Goal: Navigation & Orientation: Find specific page/section

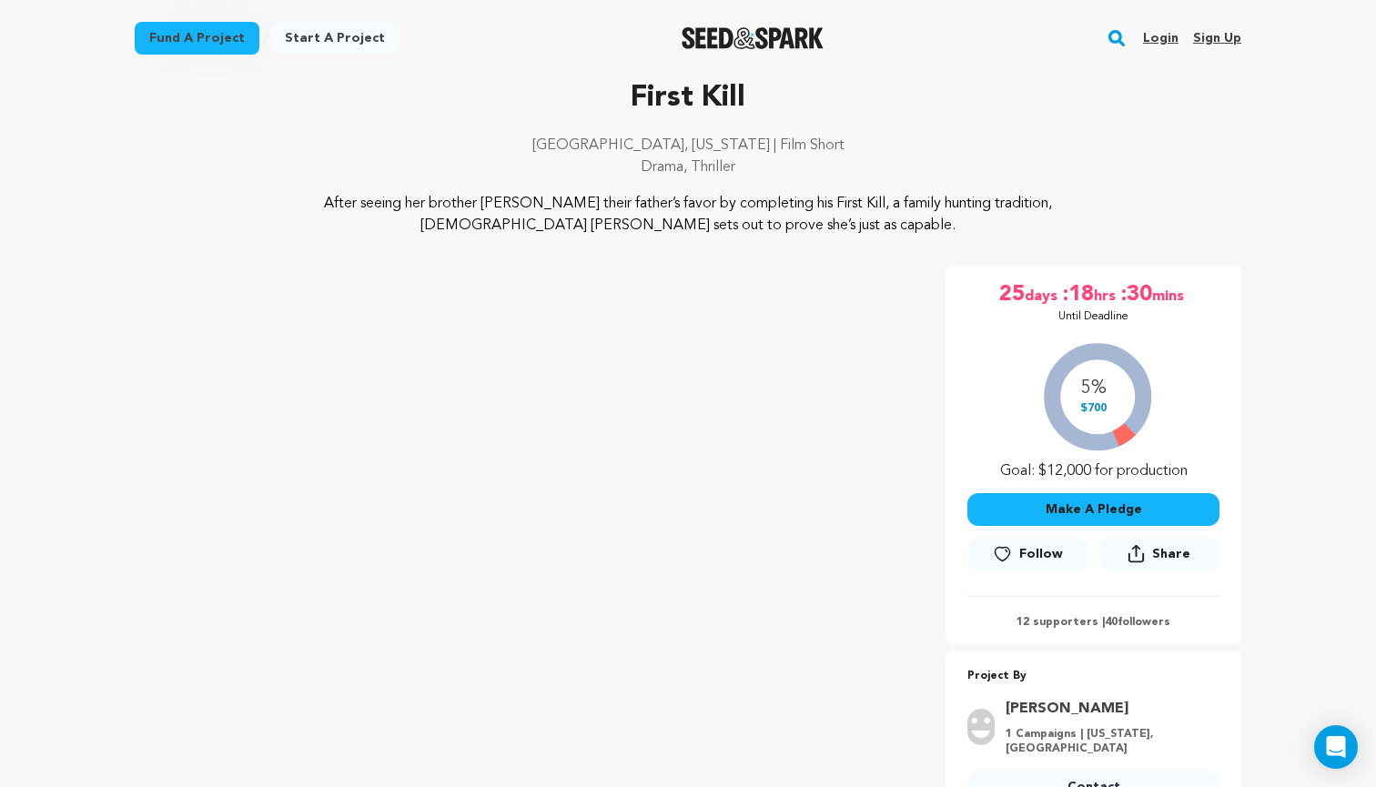
scroll to position [84, 0]
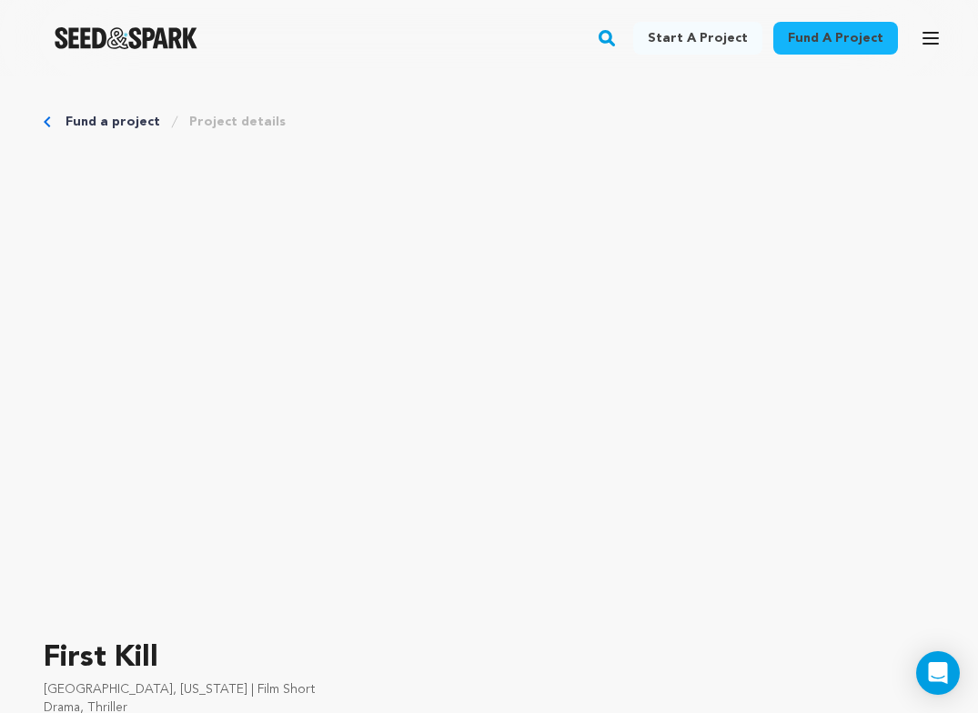
click at [927, 26] on button "Open main menu" at bounding box center [931, 38] width 36 height 36
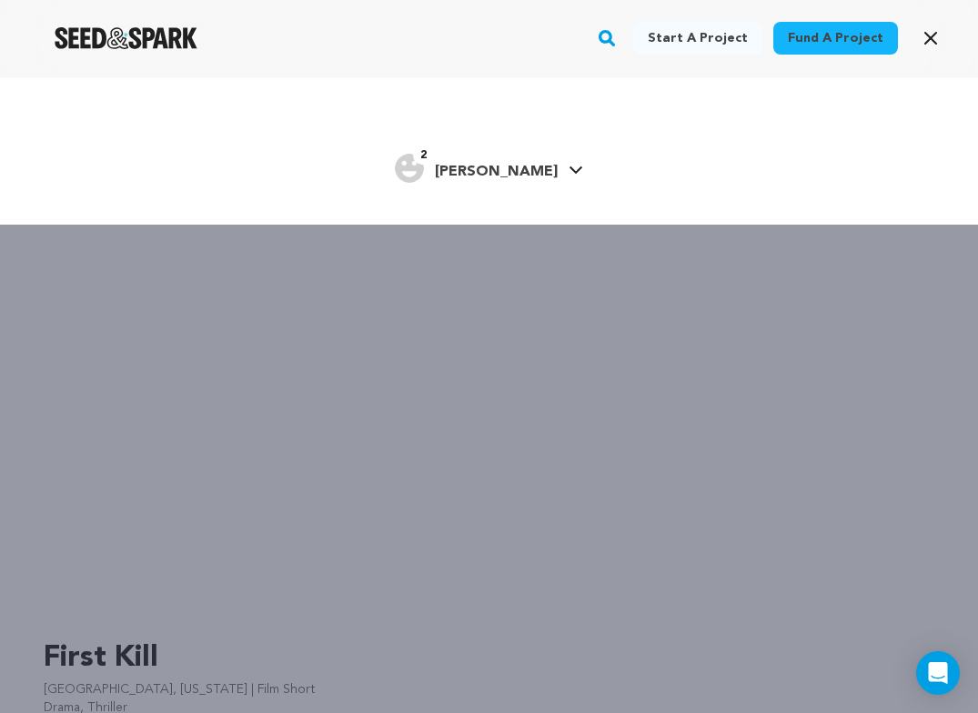
click at [514, 167] on span "Fleming F." at bounding box center [496, 172] width 123 height 15
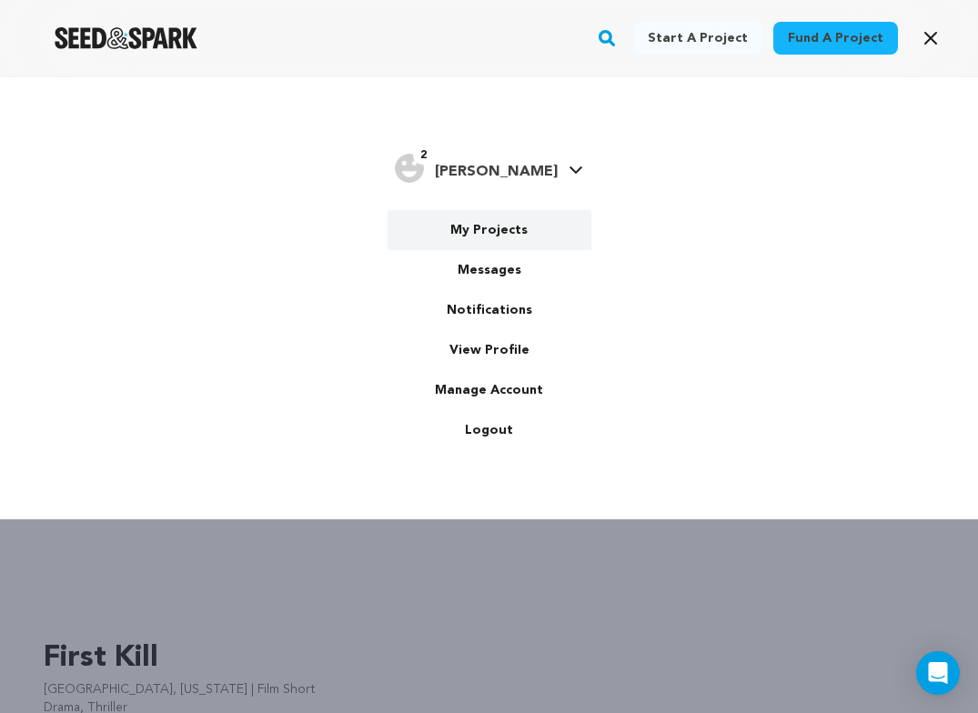
click at [495, 221] on link "My Projects" at bounding box center [490, 230] width 204 height 40
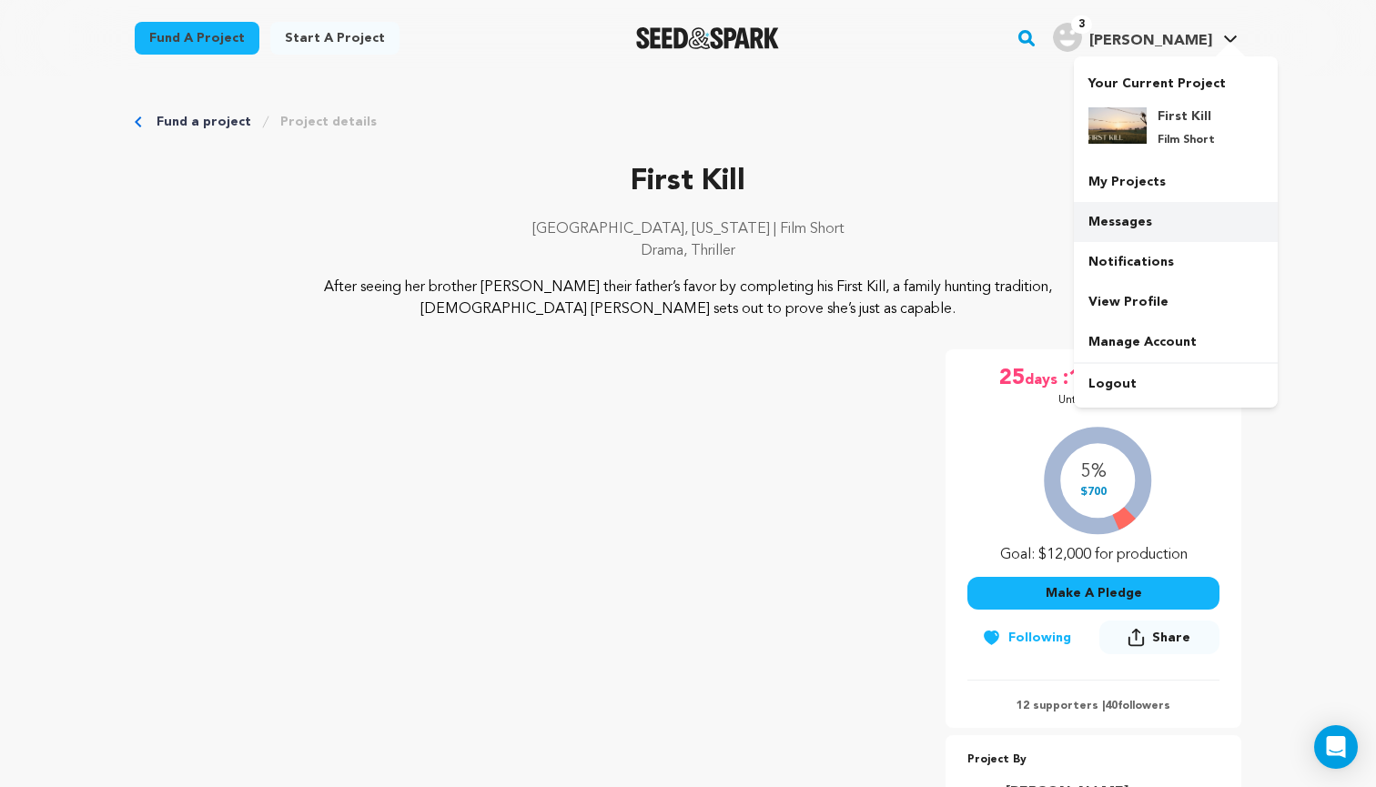
click at [977, 218] on link "Messages" at bounding box center [1176, 222] width 204 height 40
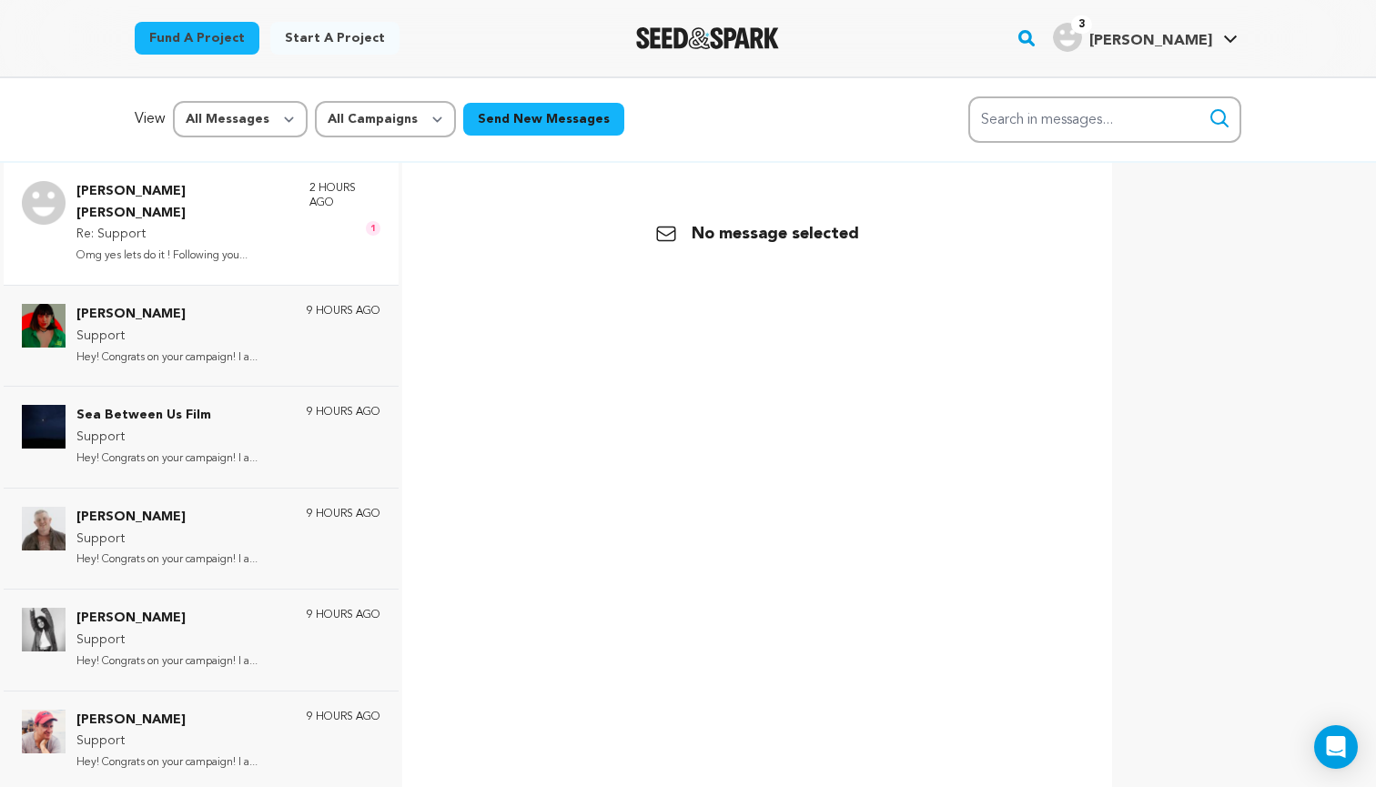
click at [259, 225] on div "[PERSON_NAME] [PERSON_NAME] Re: Support Omg yes lets do it ! Following you... 2…" at bounding box center [228, 224] width 304 height 86
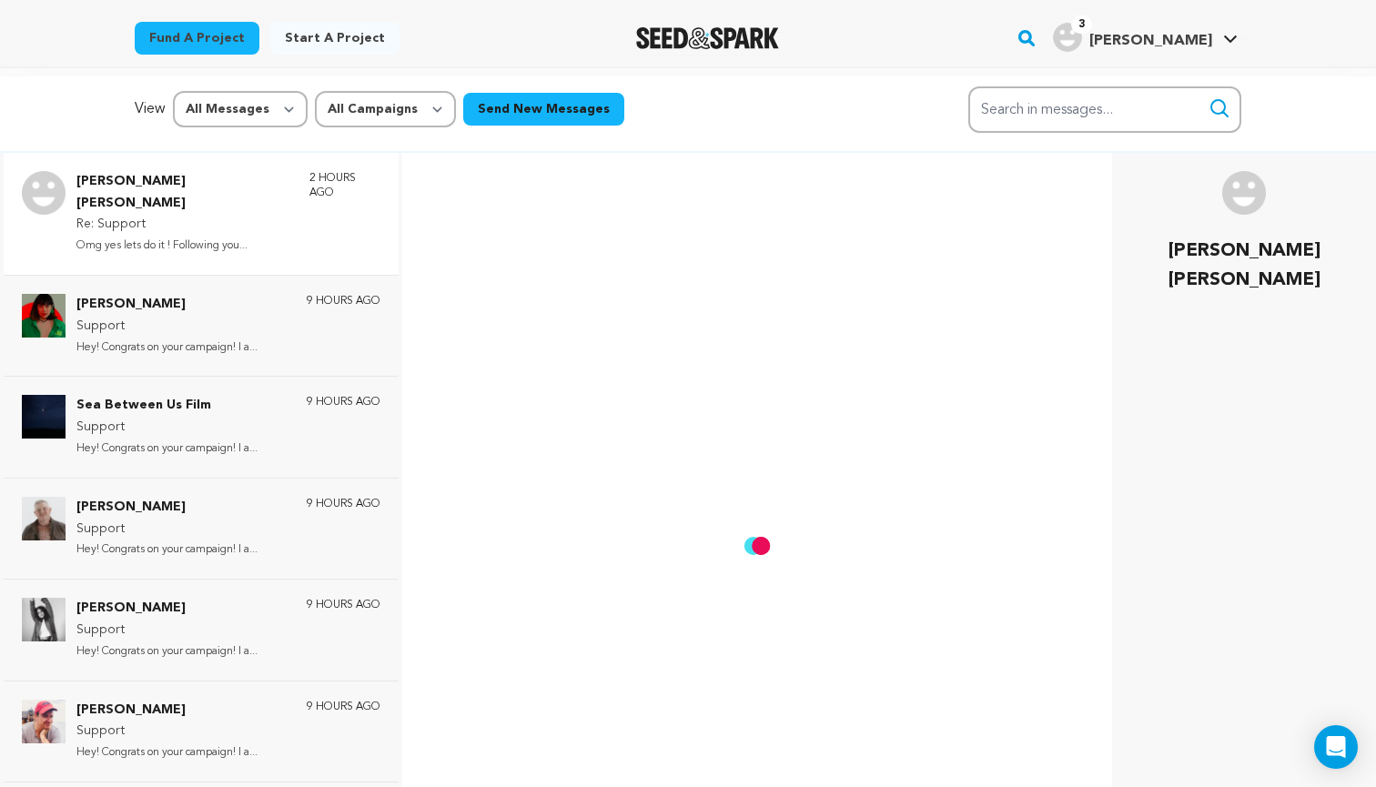
scroll to position [177, 0]
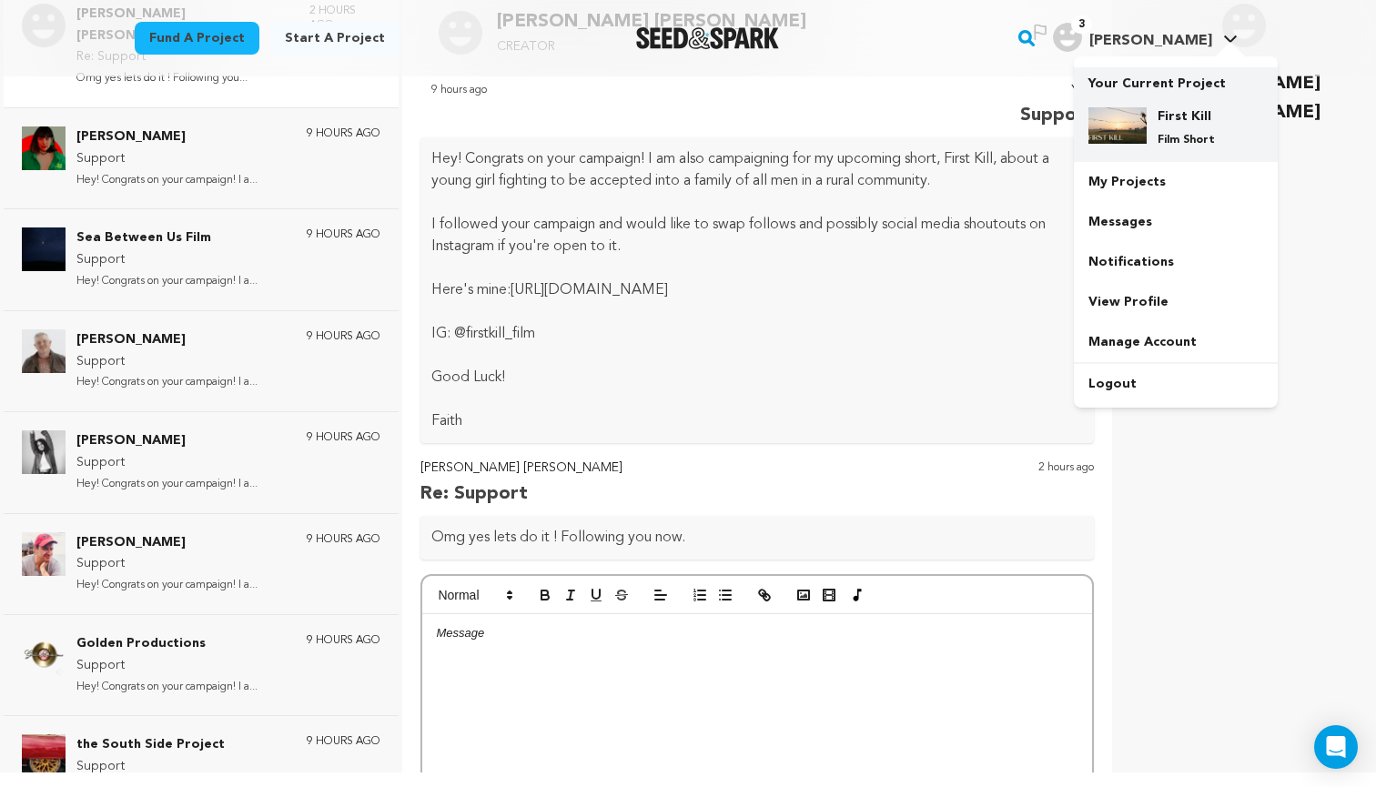
click at [1147, 134] on div "First Kill Film Short" at bounding box center [1190, 127] width 87 height 40
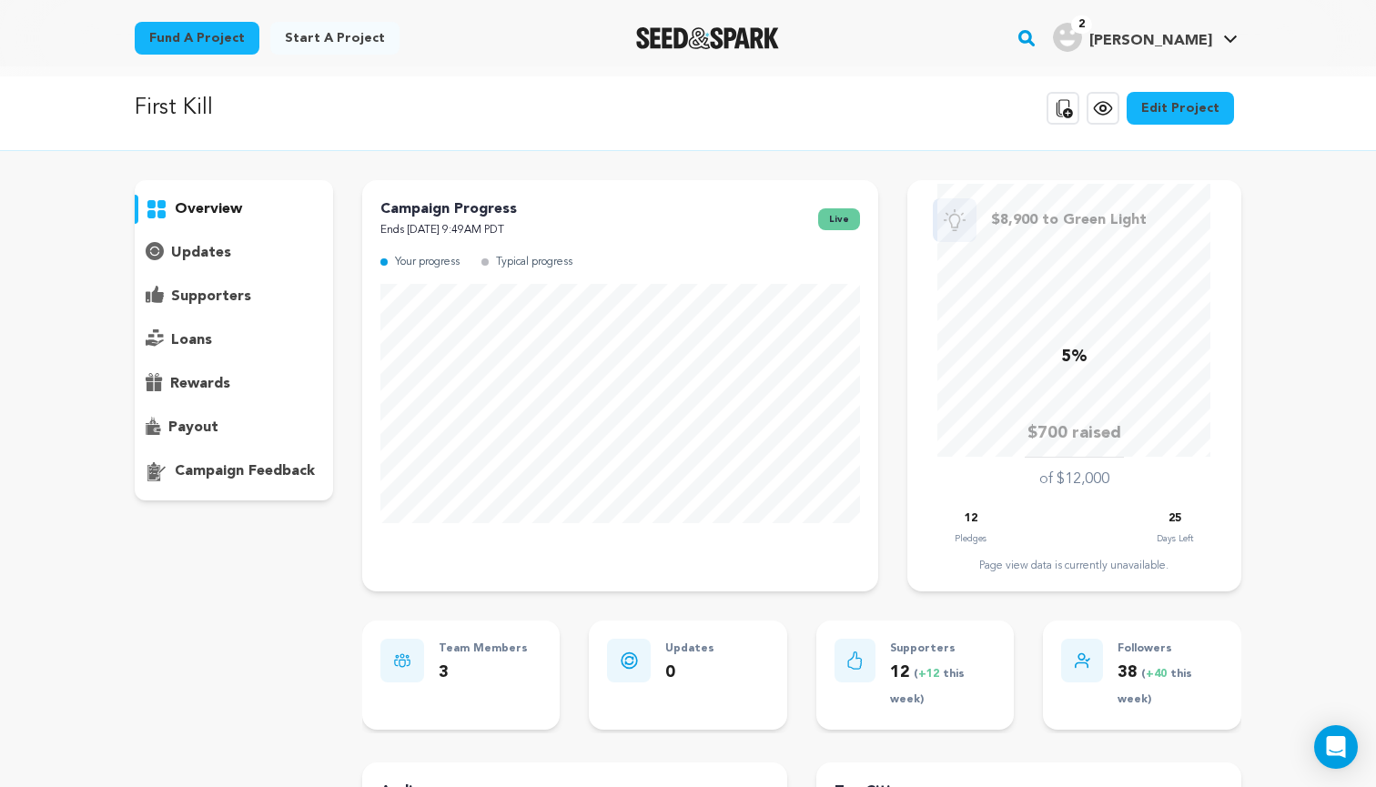
scroll to position [9, 0]
click at [249, 296] on div "supporters" at bounding box center [234, 297] width 198 height 29
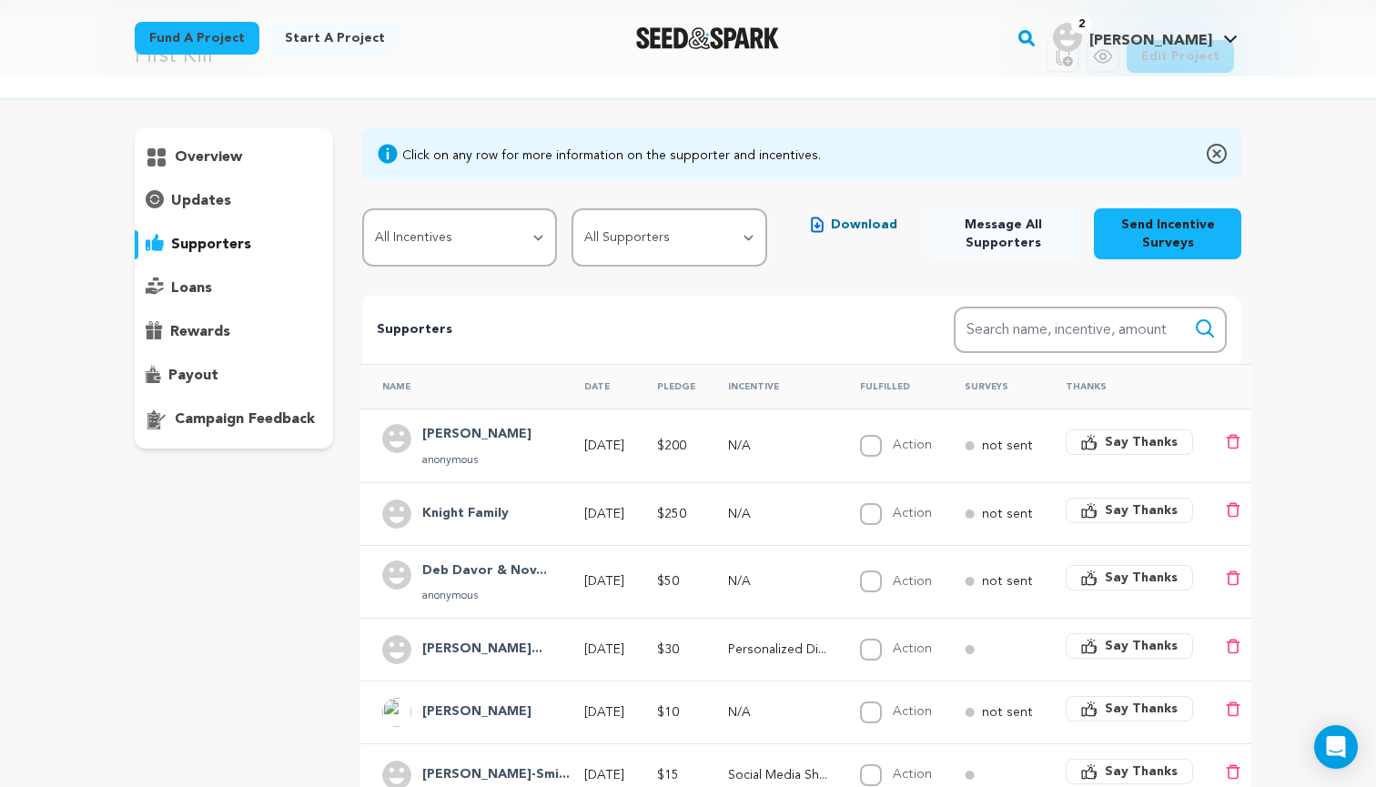
scroll to position [58, 0]
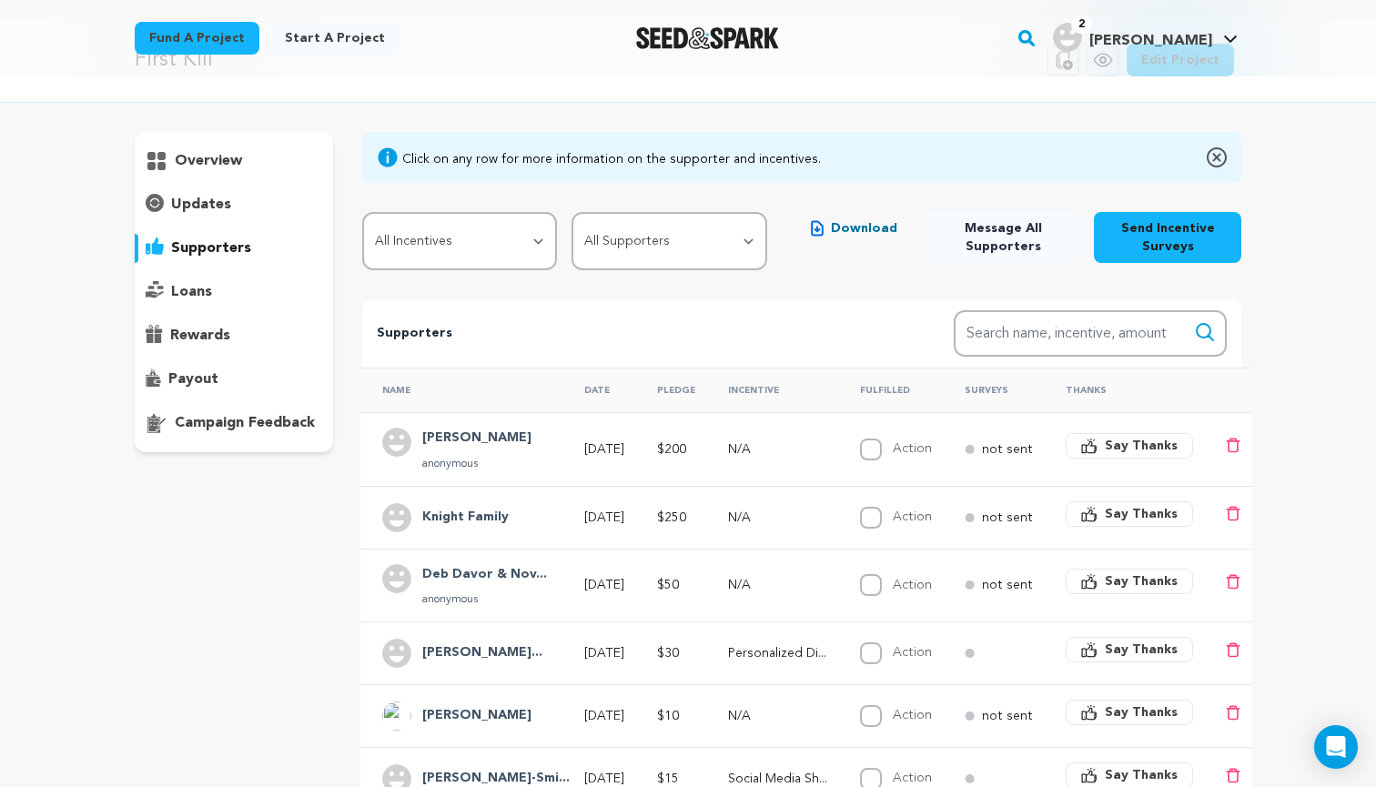
click at [259, 161] on div "overview" at bounding box center [234, 161] width 198 height 29
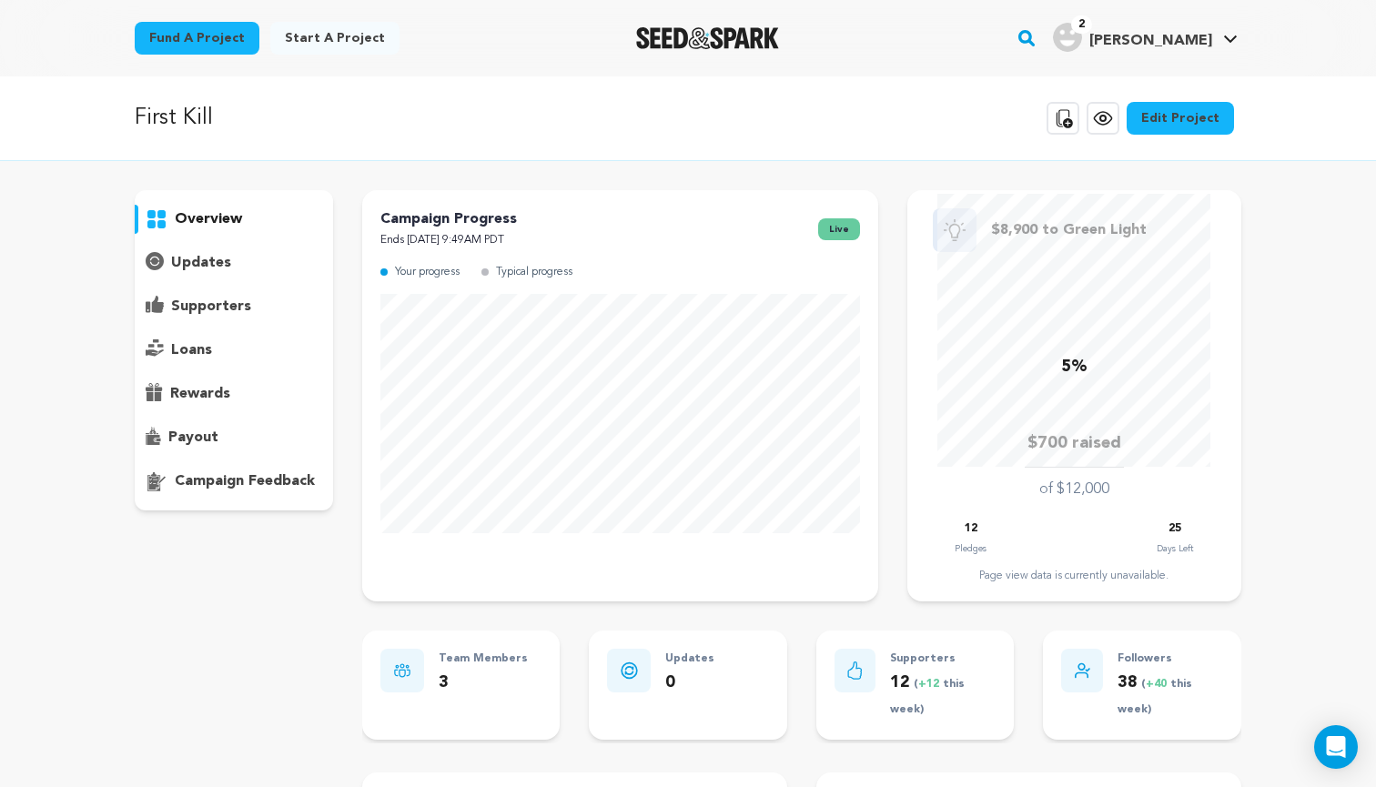
click at [218, 33] on link "Fund a project" at bounding box center [197, 38] width 125 height 33
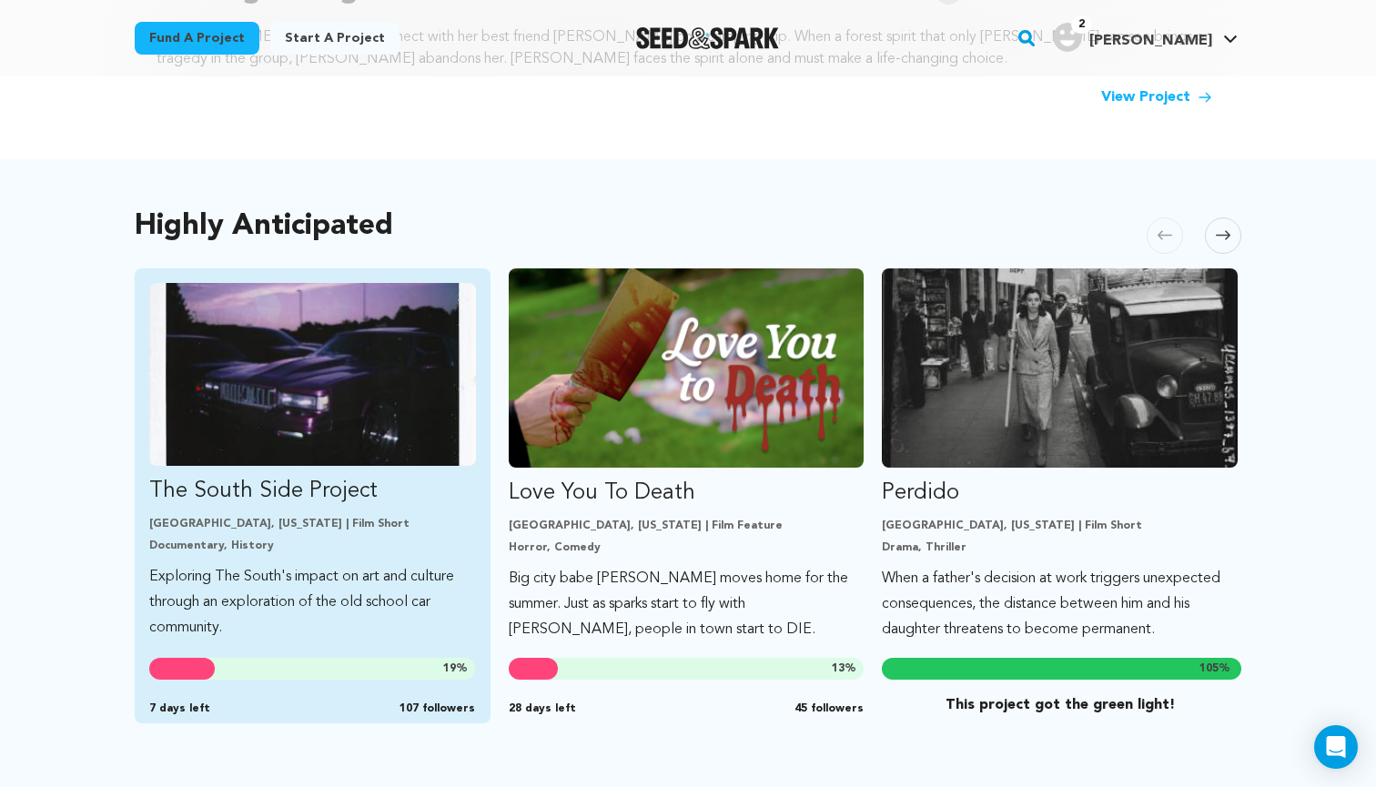
scroll to position [860, 0]
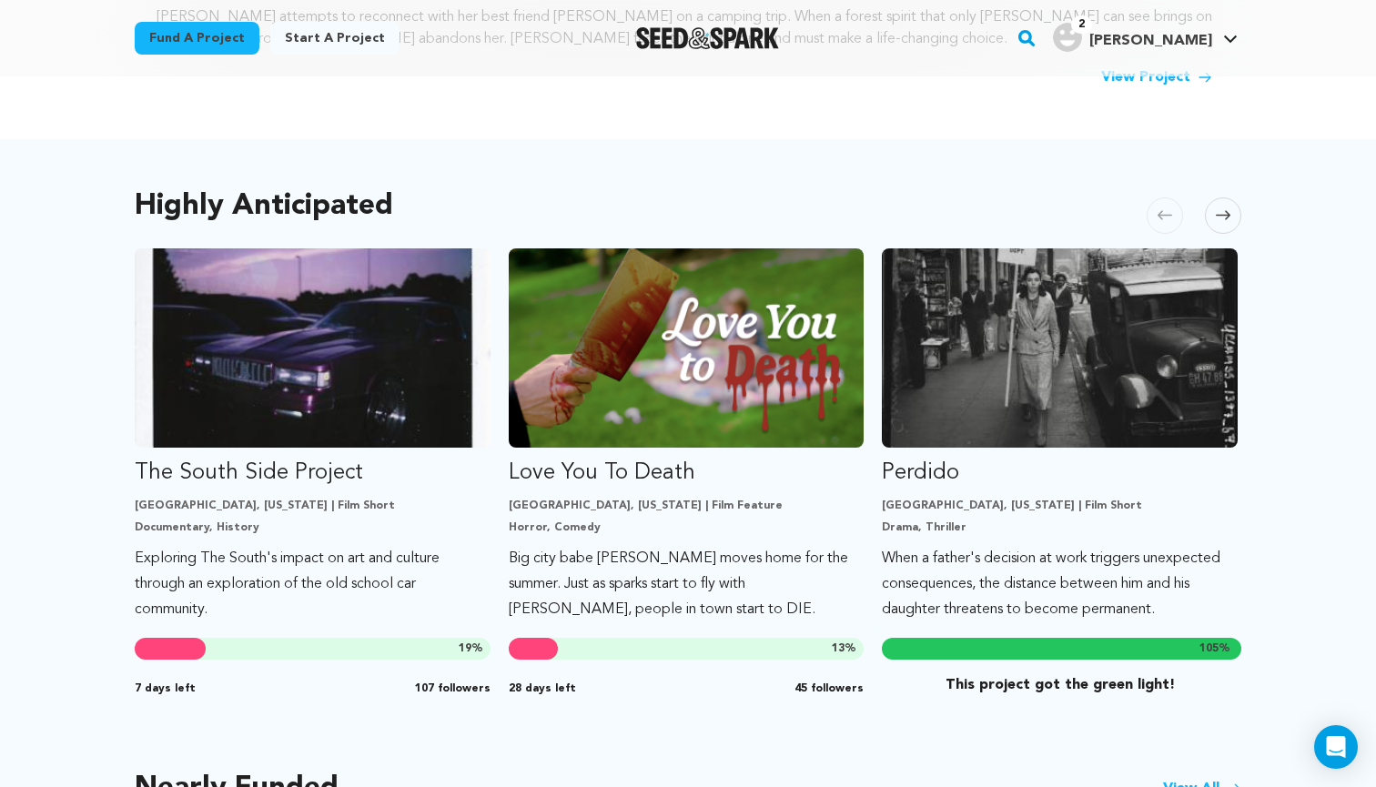
click at [1238, 229] on button "Skip to next slide page" at bounding box center [1223, 215] width 36 height 36
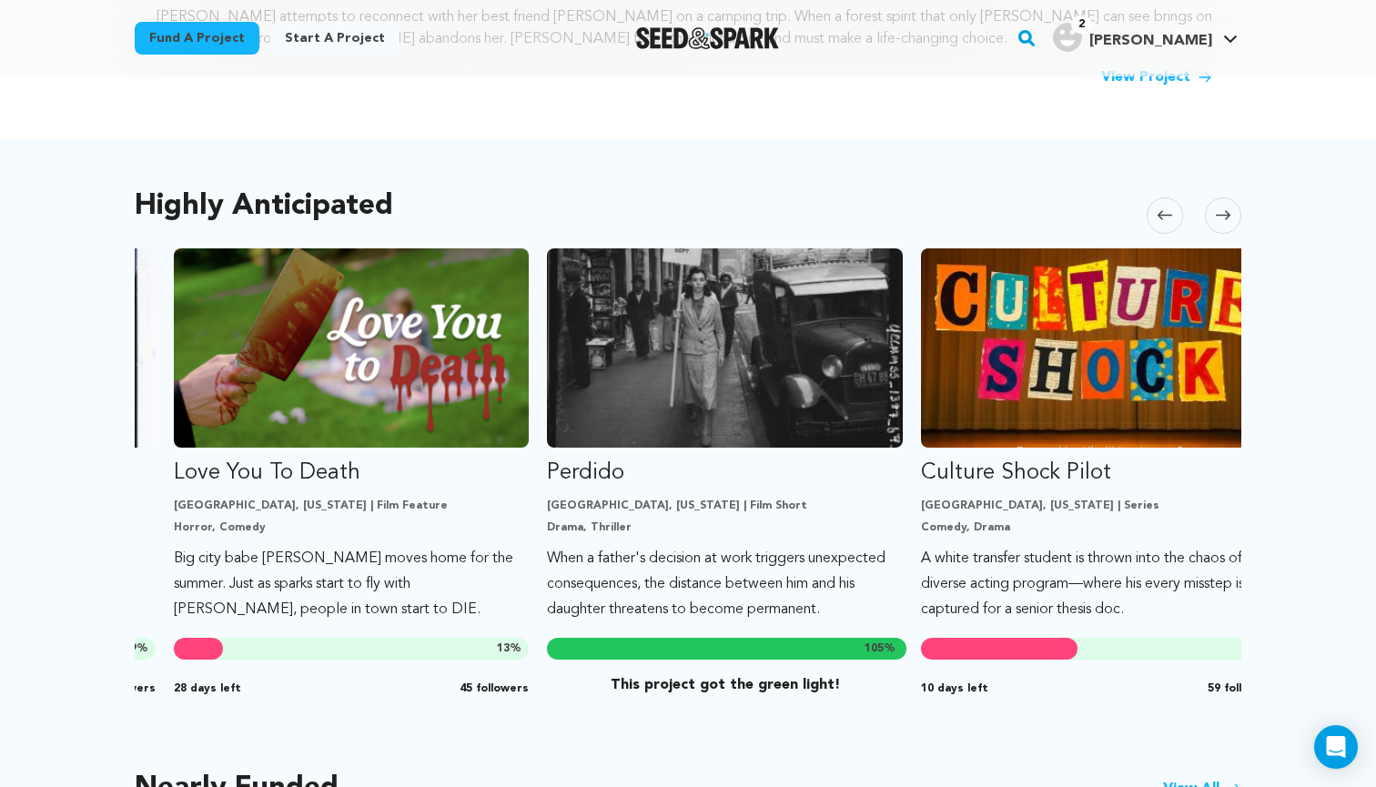
scroll to position [0, 374]
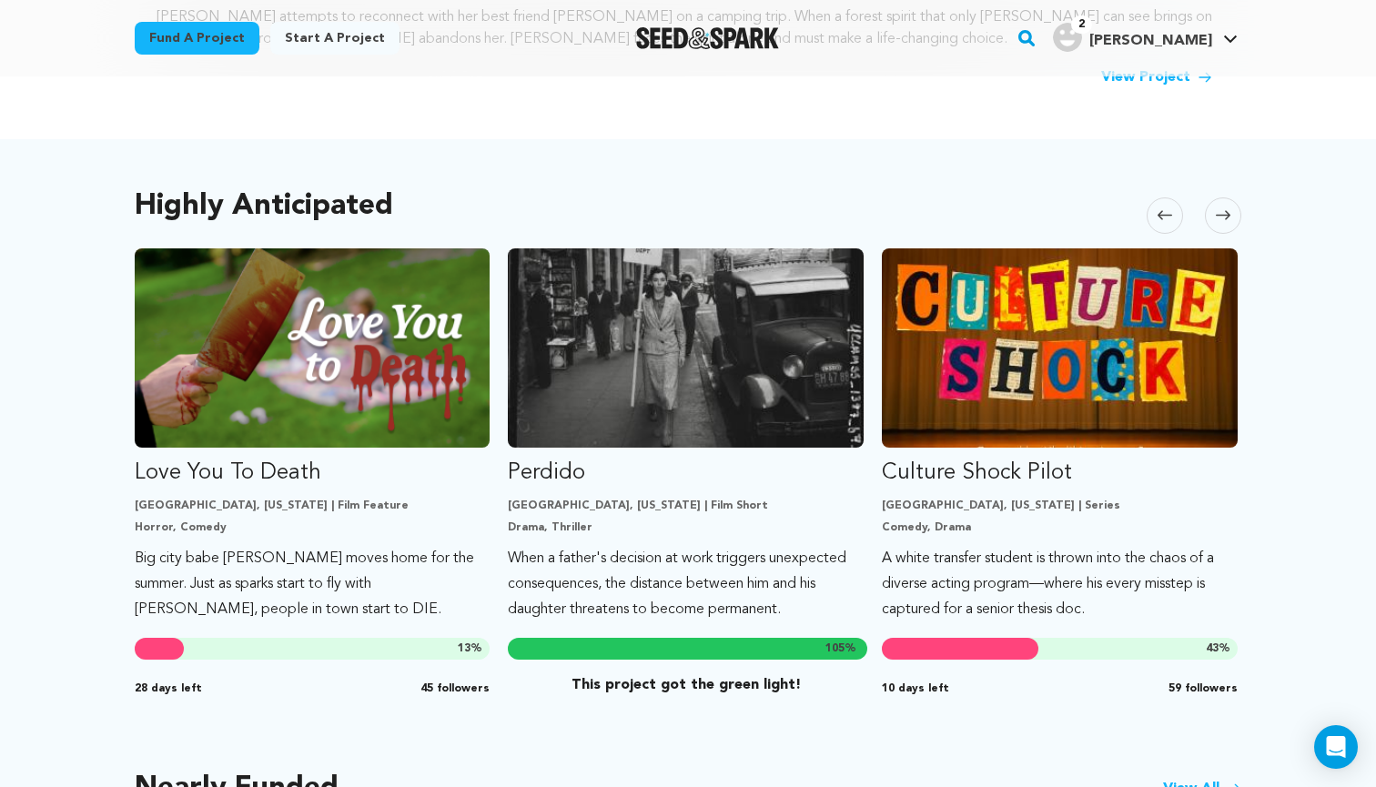
click at [1229, 218] on icon at bounding box center [1223, 215] width 15 height 14
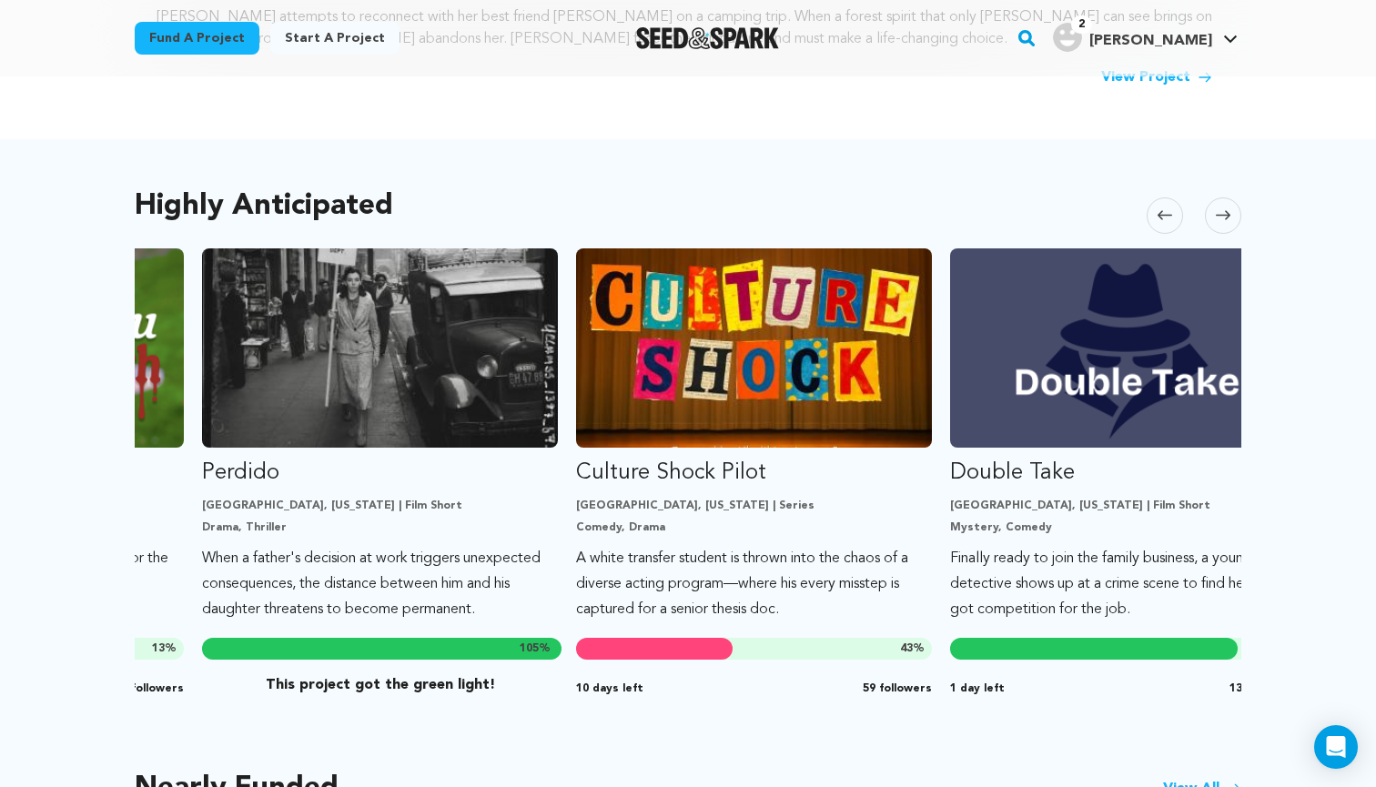
scroll to position [0, 747]
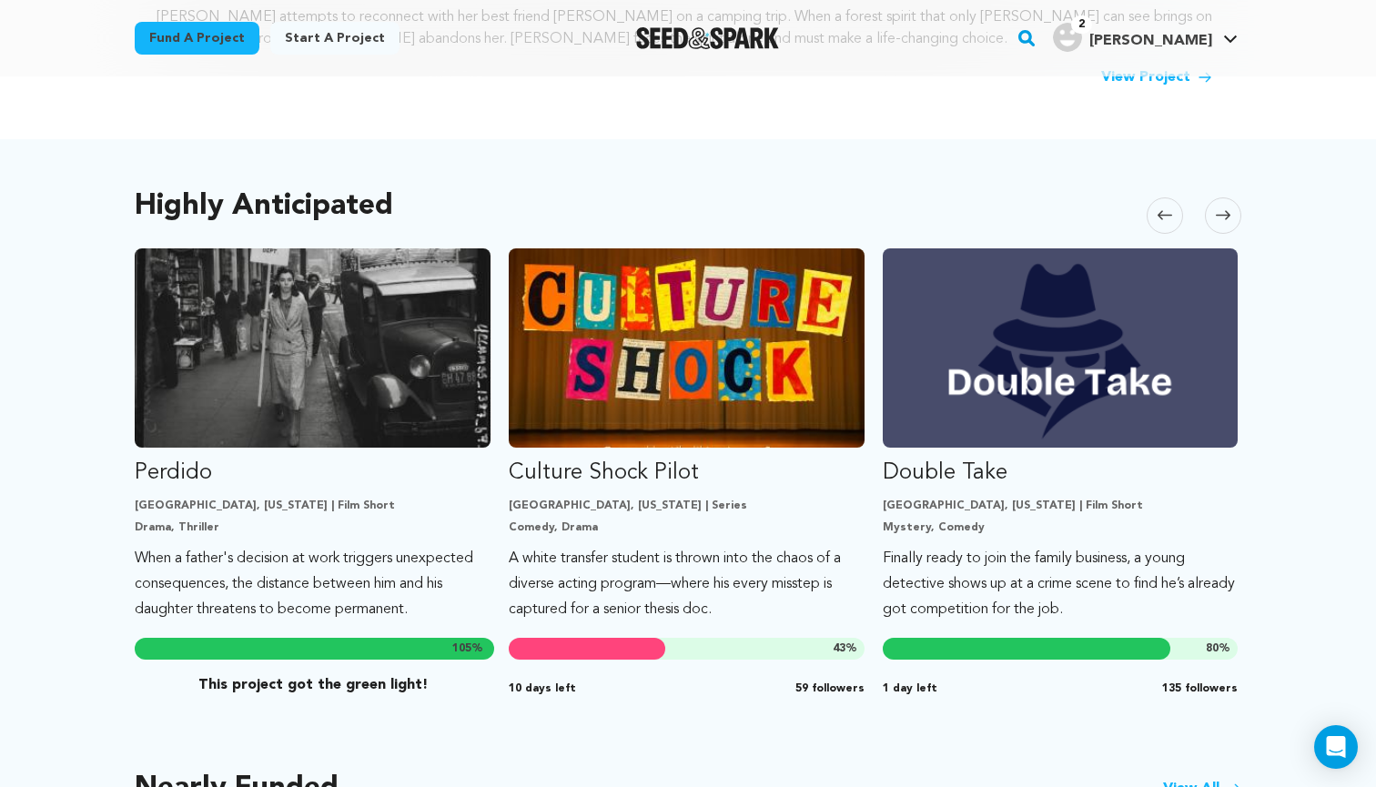
click at [1229, 218] on icon at bounding box center [1223, 215] width 15 height 14
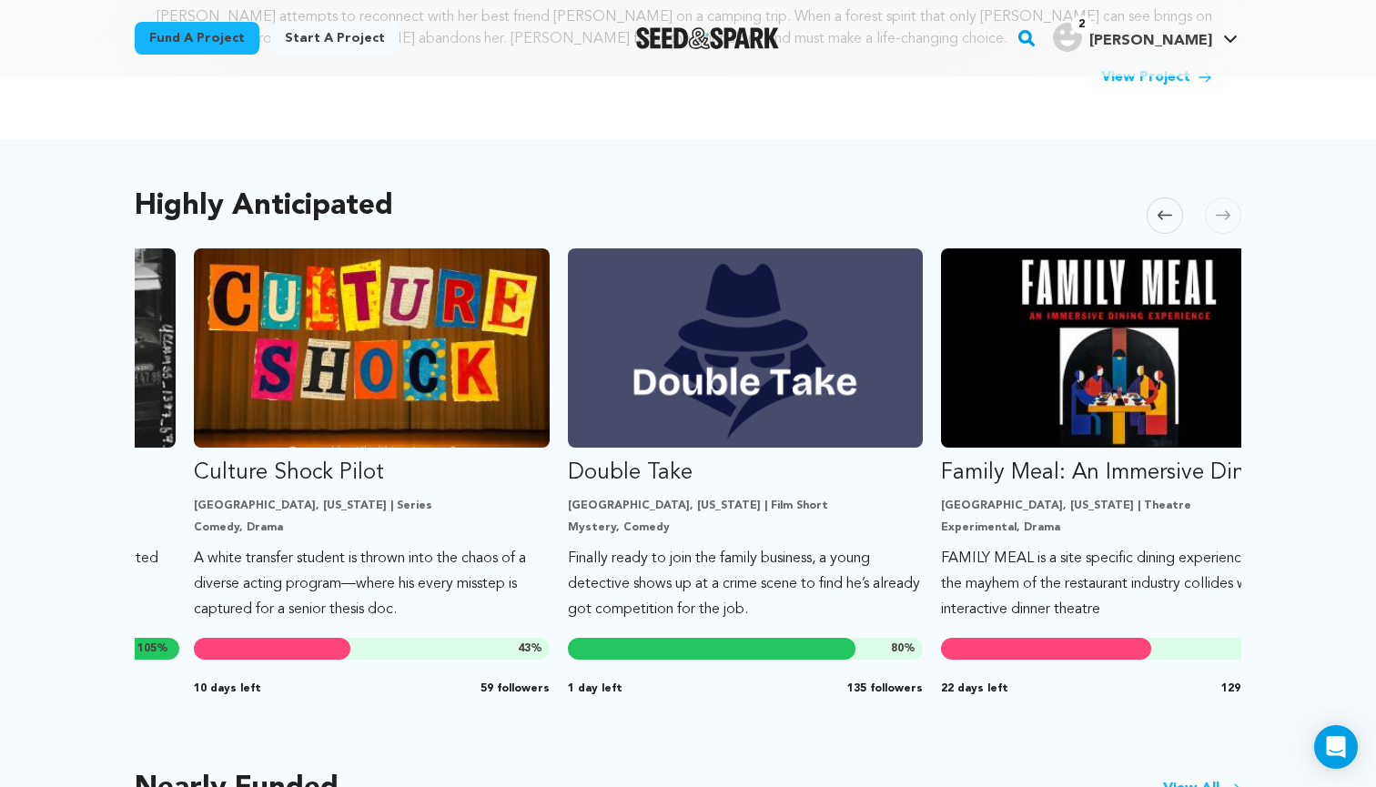
scroll to position [0, 1121]
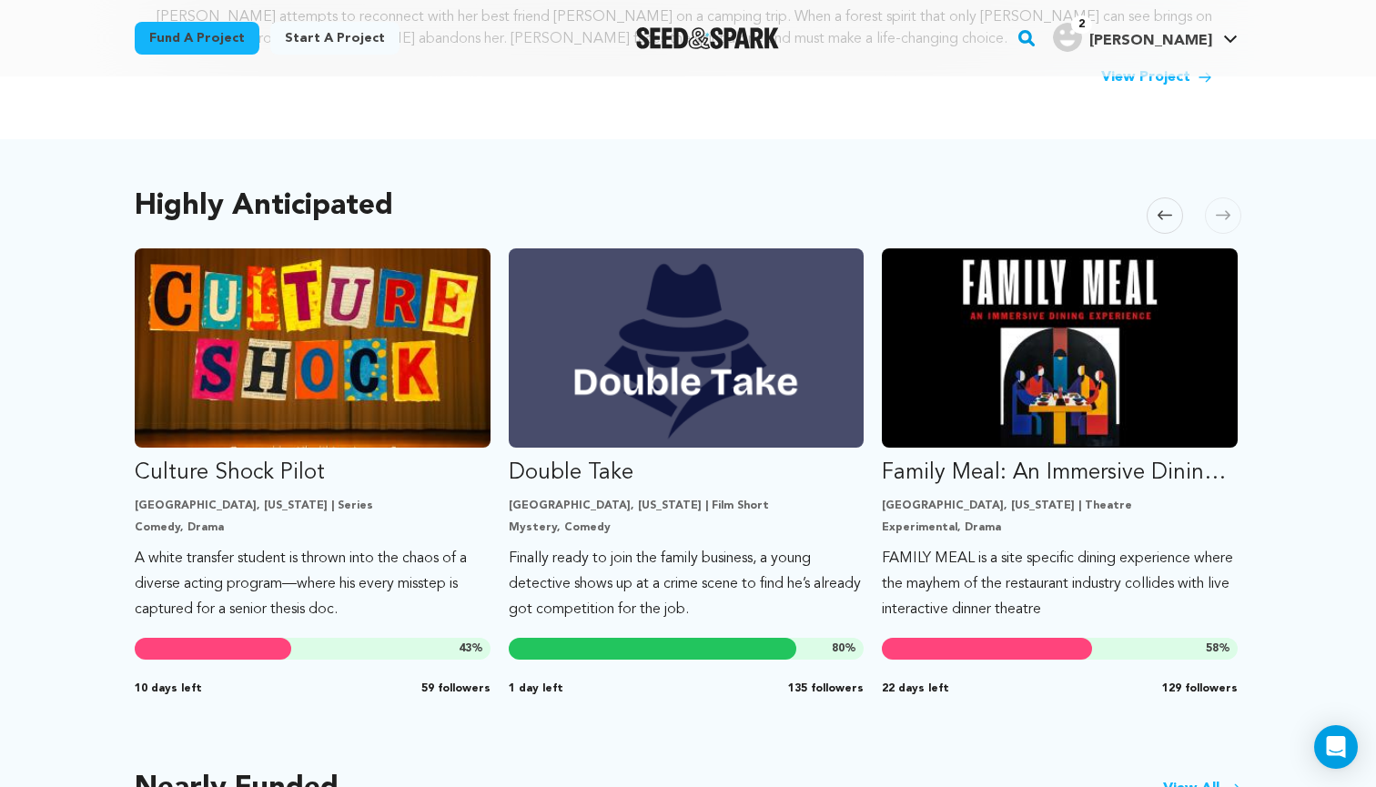
click at [1229, 219] on icon at bounding box center [1223, 215] width 15 height 14
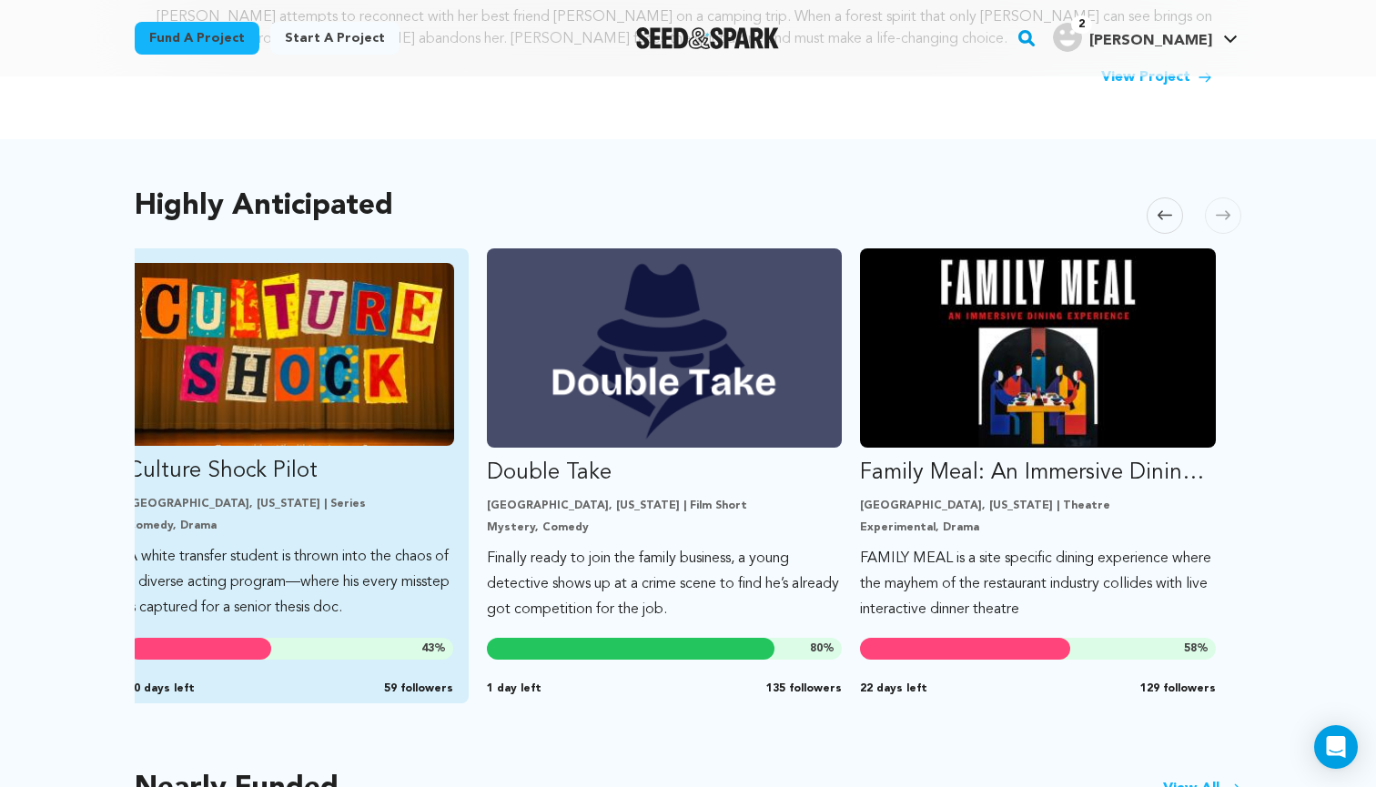
click at [298, 440] on img "Fund Culture Shock Pilot" at bounding box center [290, 354] width 327 height 183
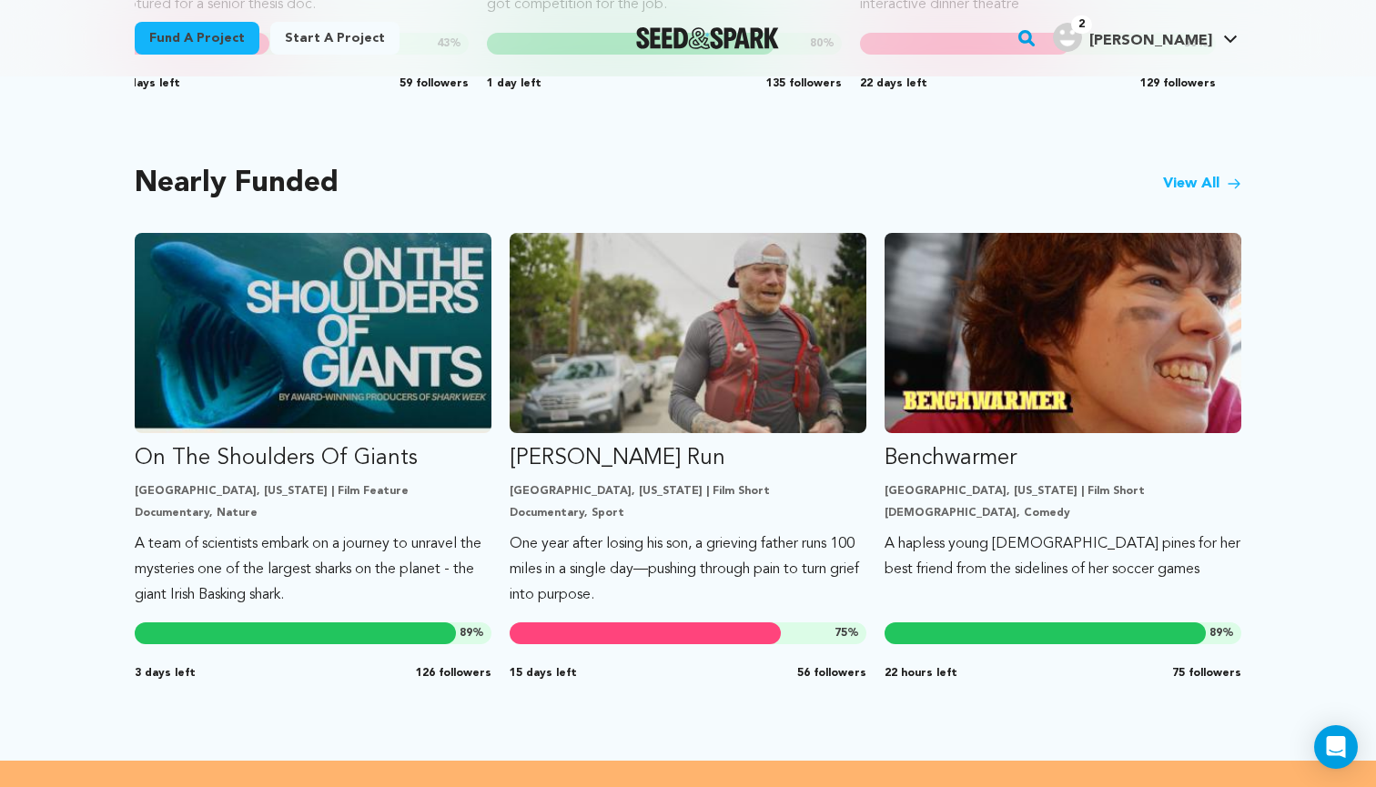
scroll to position [1466, 0]
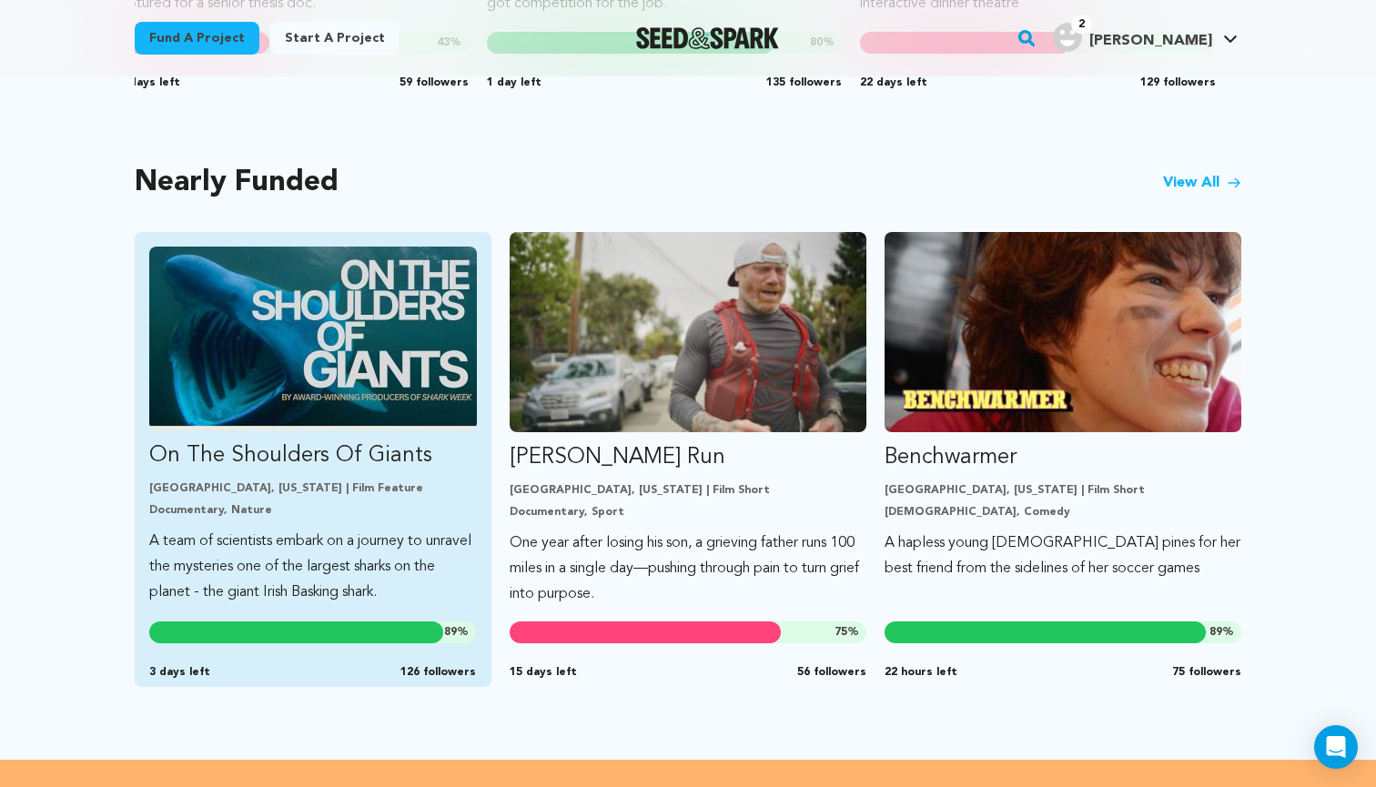
click at [240, 349] on img "Fund On The Shoulders Of Giants" at bounding box center [313, 339] width 328 height 184
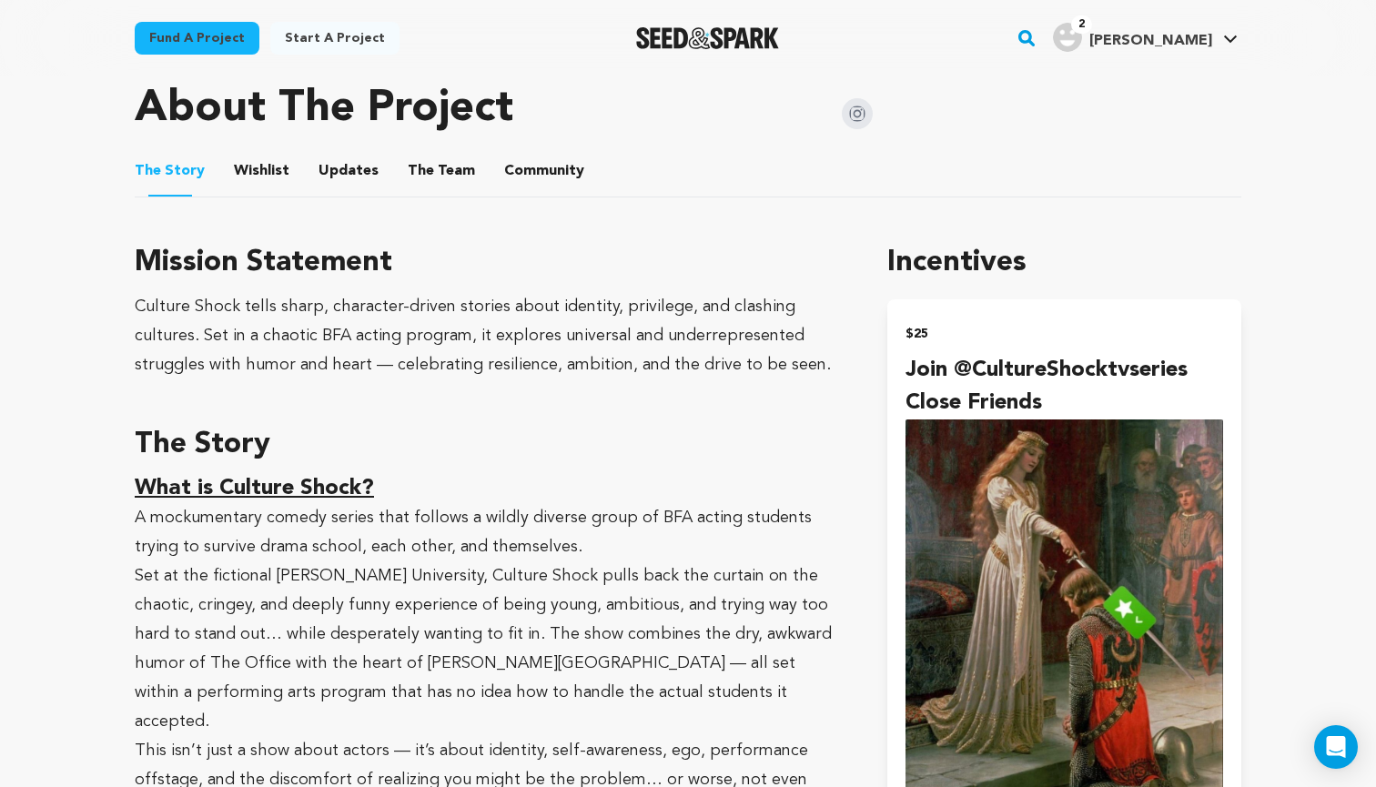
scroll to position [976, 0]
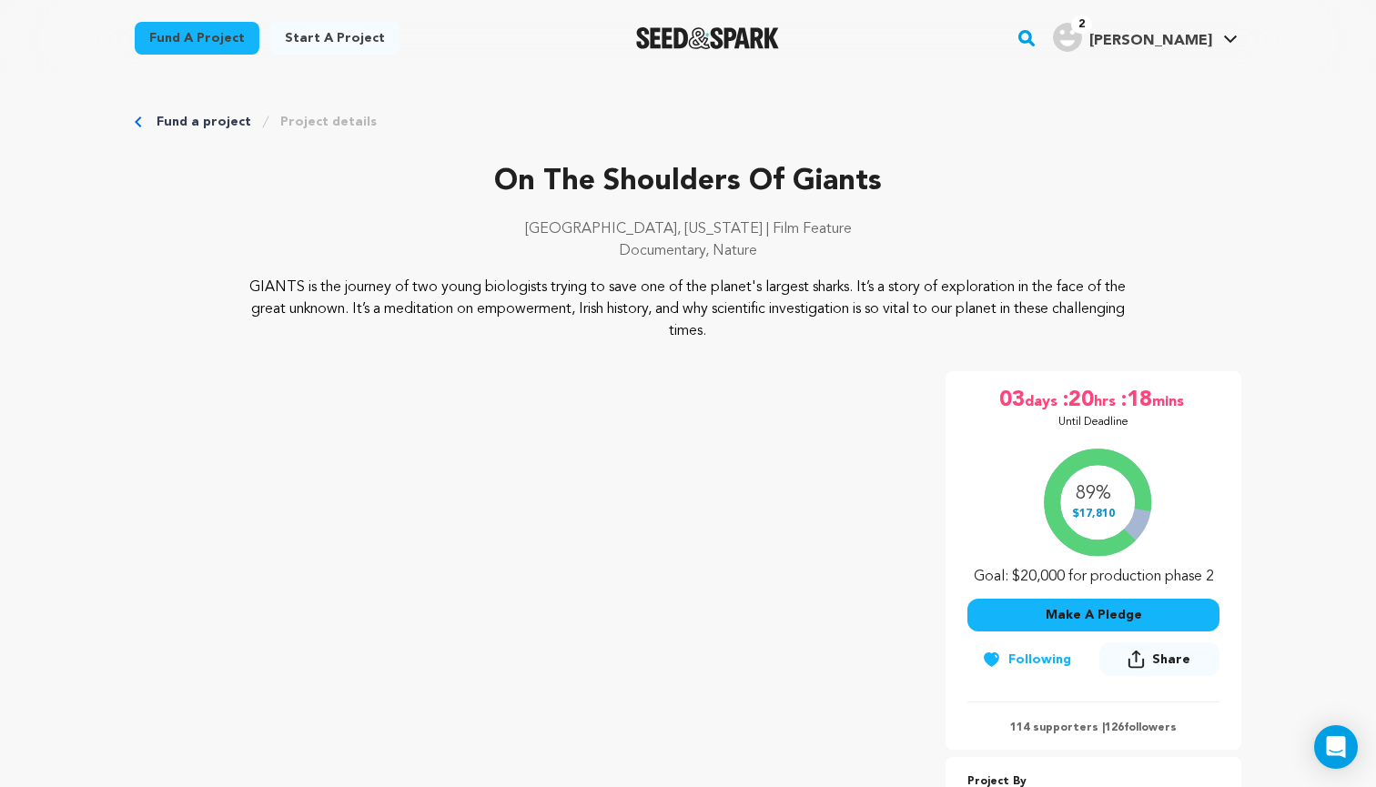
click at [181, 124] on link "Fund a project" at bounding box center [204, 122] width 95 height 18
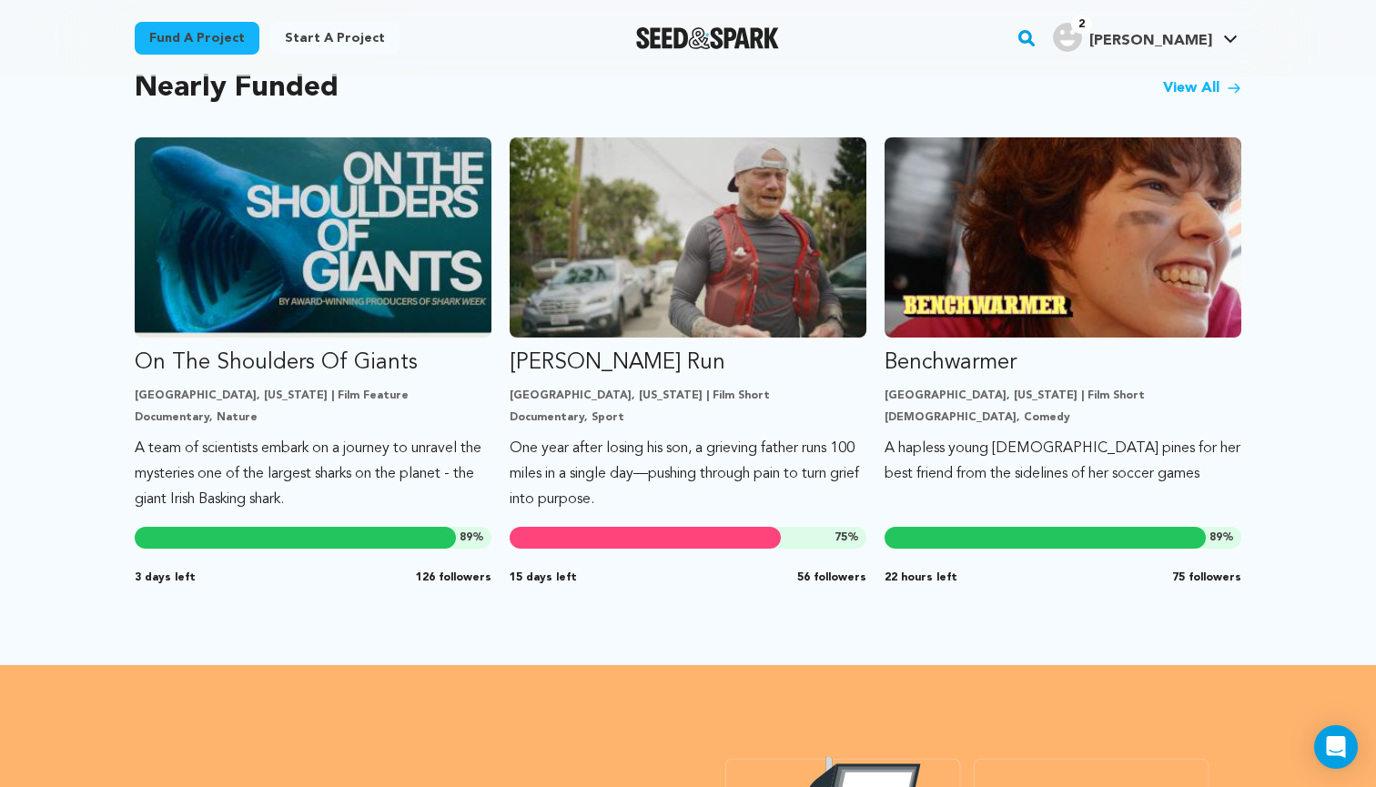
scroll to position [1560, 0]
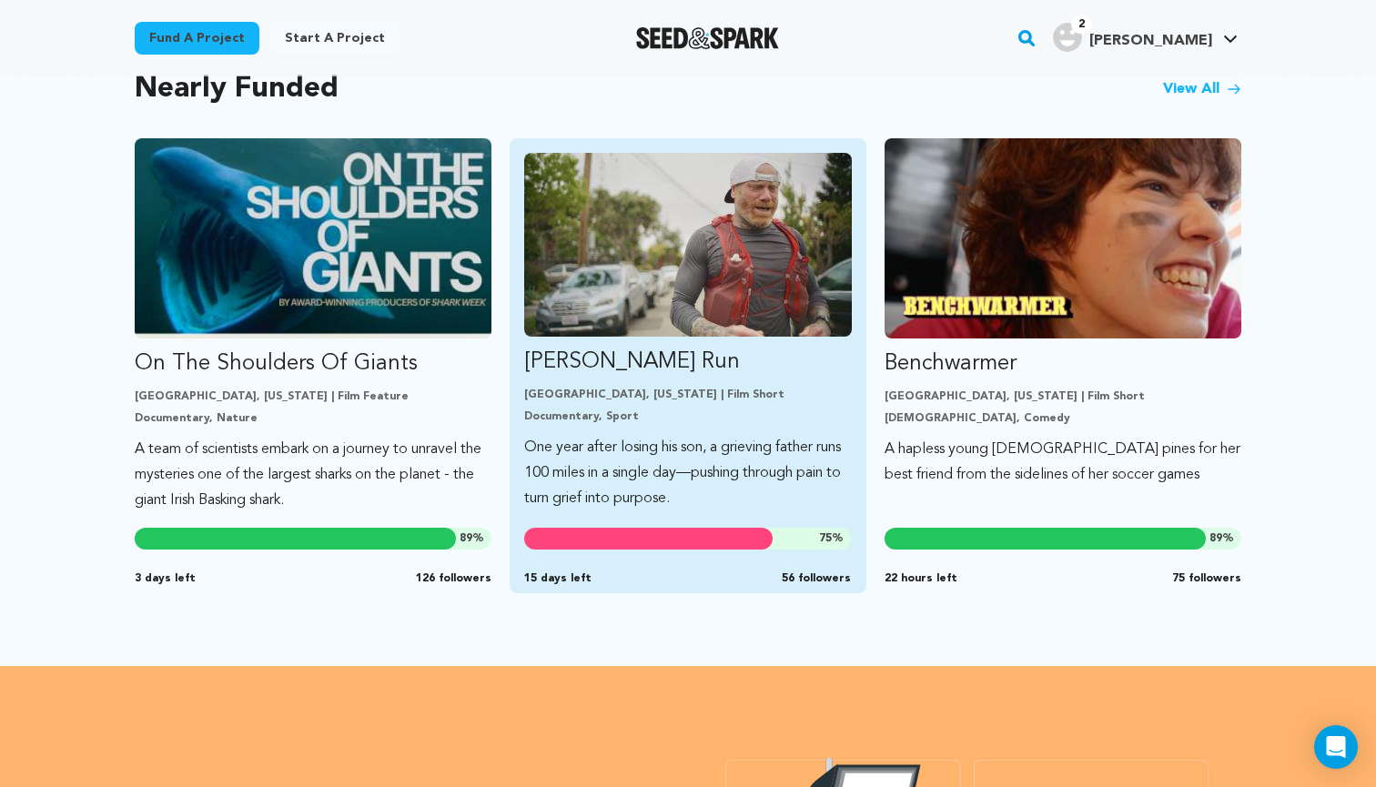
click at [616, 290] on img "Fund Ryan’s Run" at bounding box center [688, 245] width 328 height 184
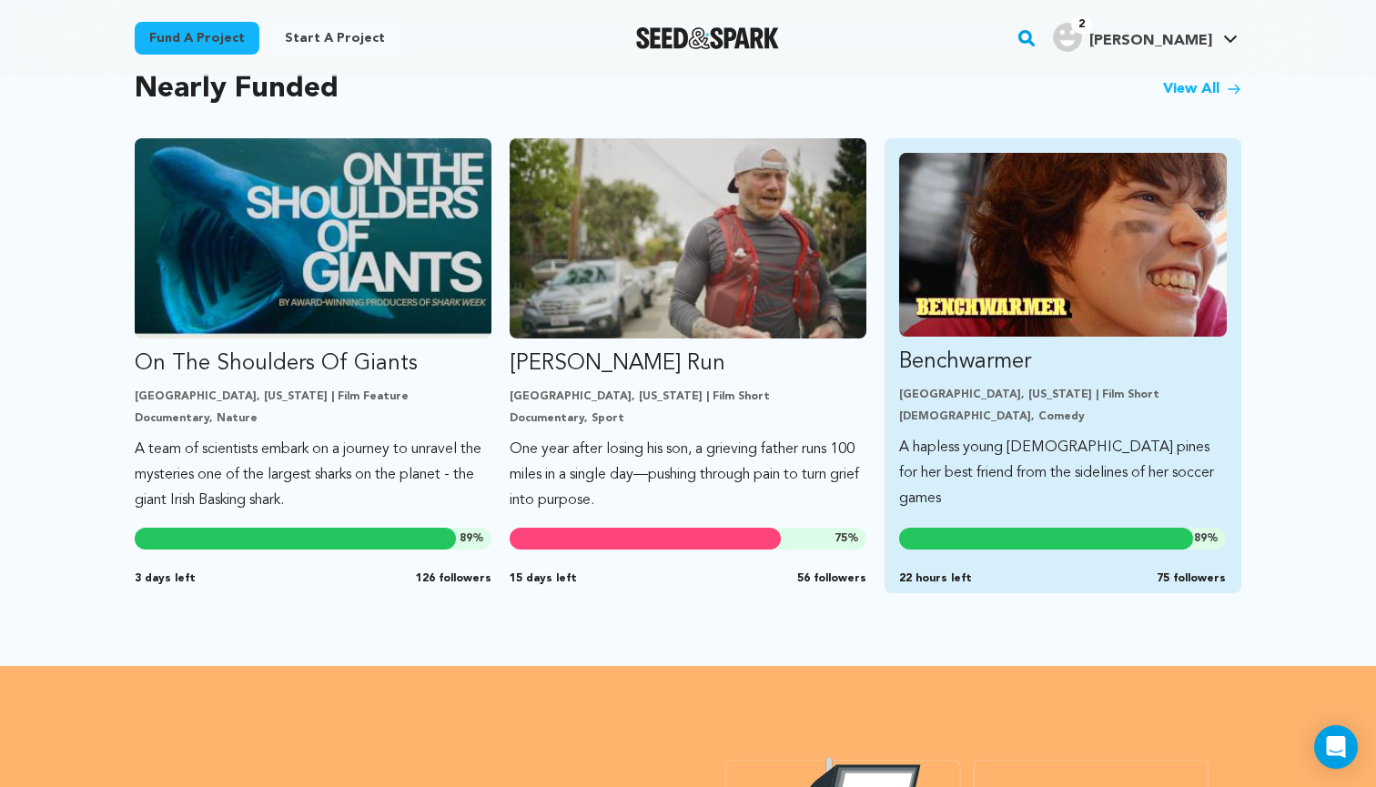
click at [1136, 330] on img "Fund Benchwarmer" at bounding box center [1063, 245] width 328 height 184
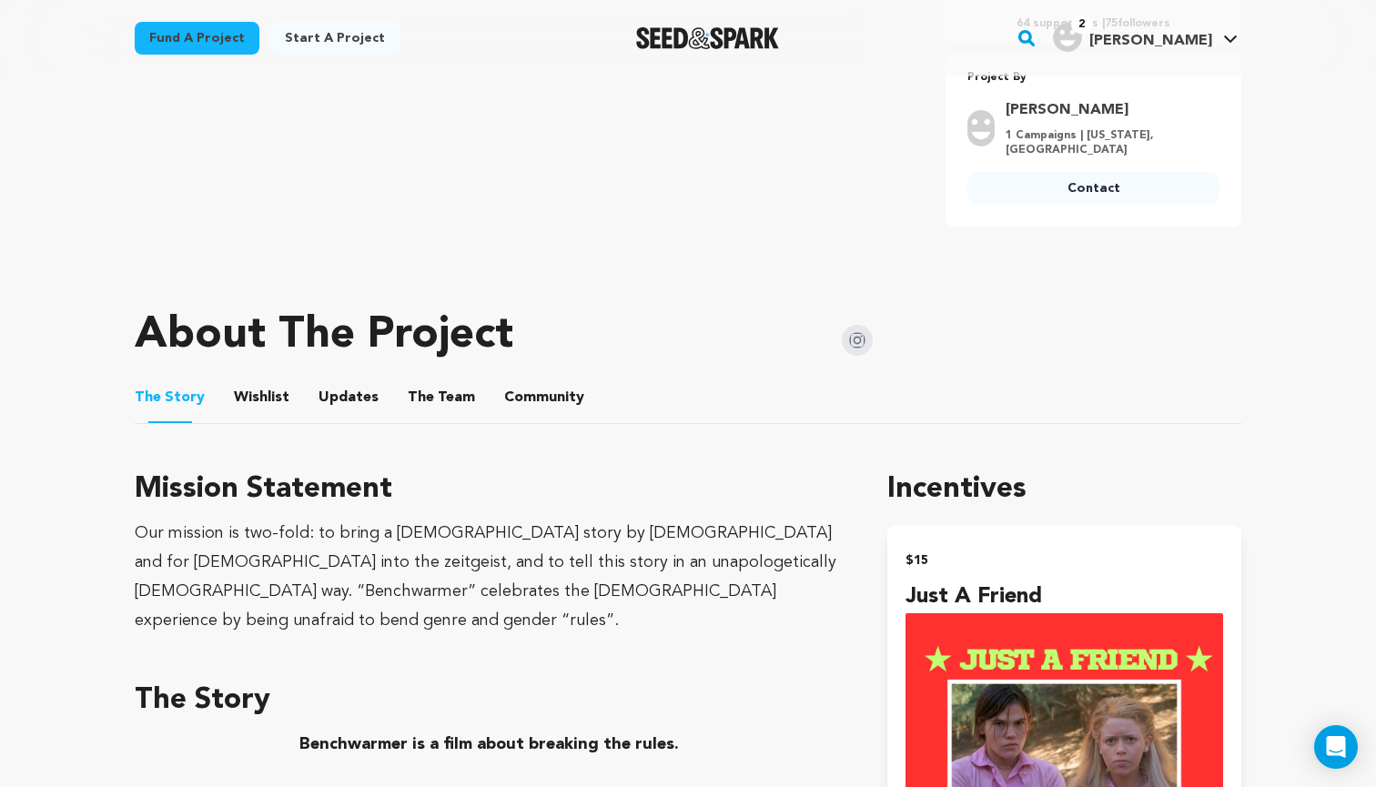
scroll to position [736, 0]
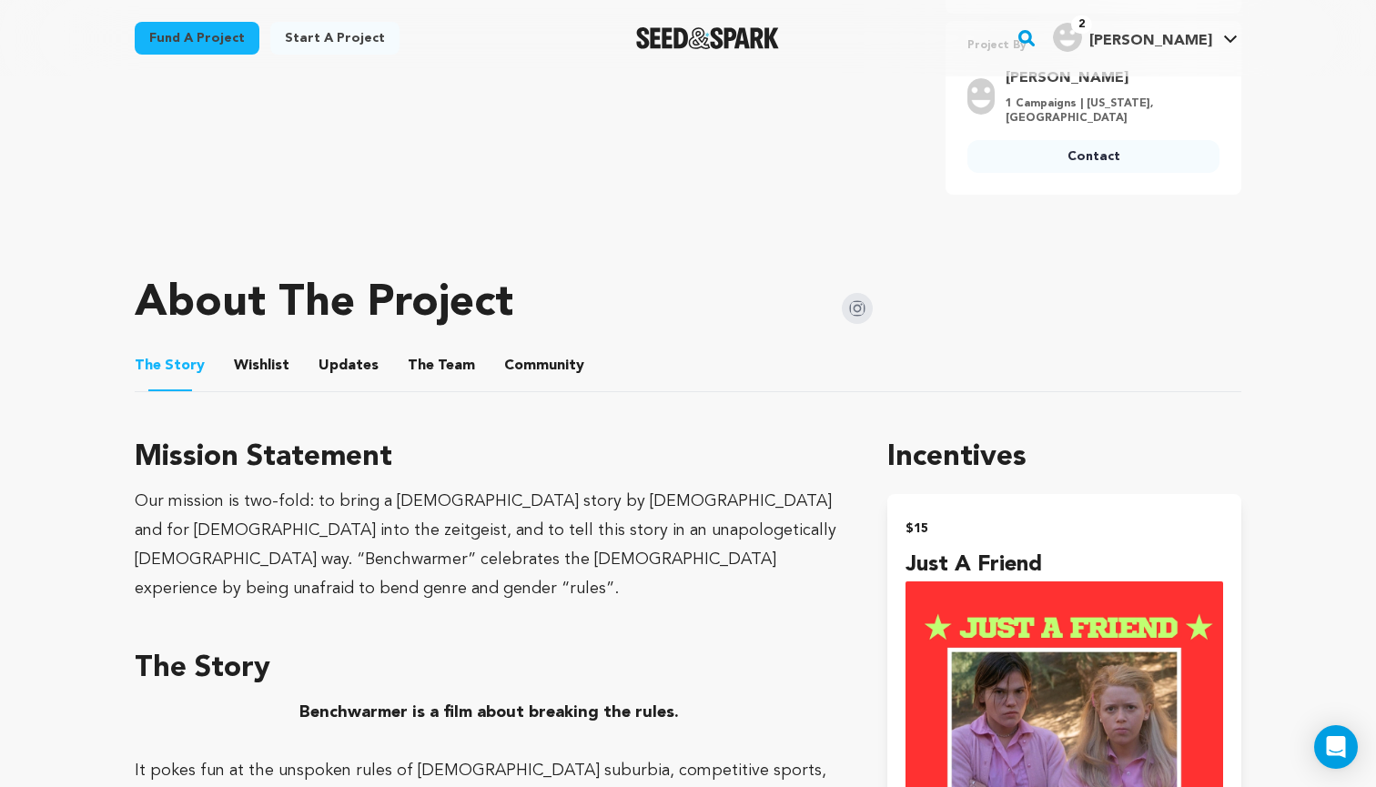
click at [248, 364] on button "Wishlist" at bounding box center [262, 370] width 44 height 44
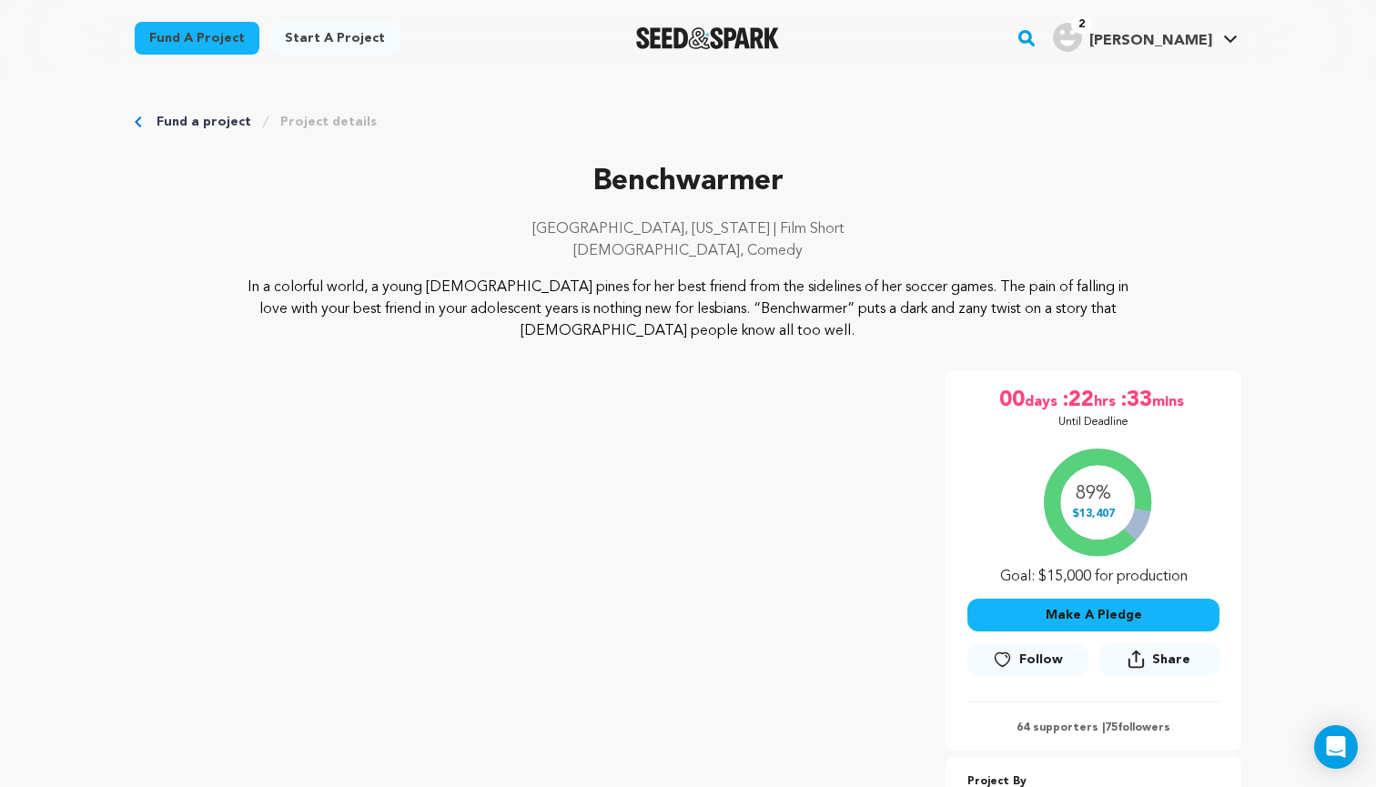
click at [215, 29] on link "Fund a project" at bounding box center [197, 38] width 125 height 33
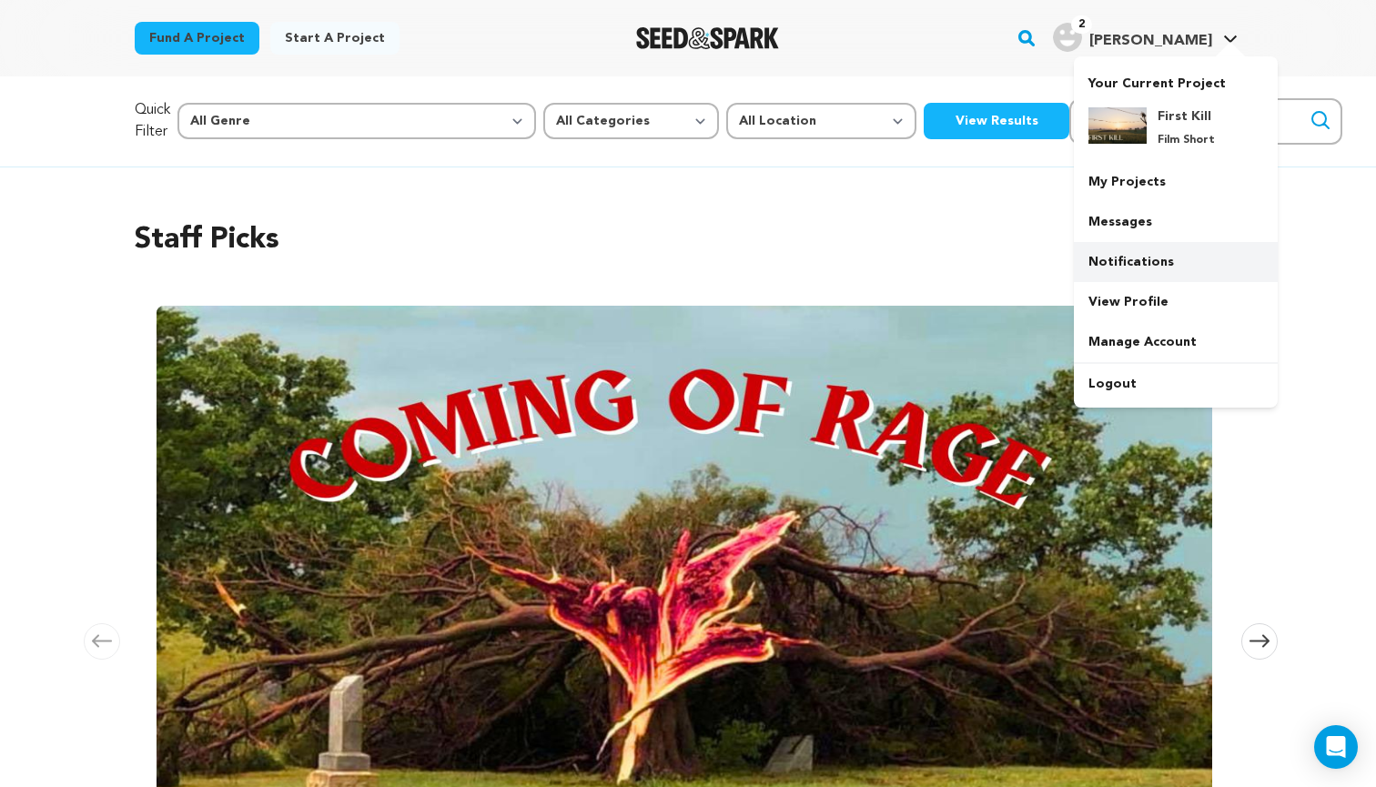
click at [1145, 250] on link "Notifications" at bounding box center [1176, 262] width 204 height 40
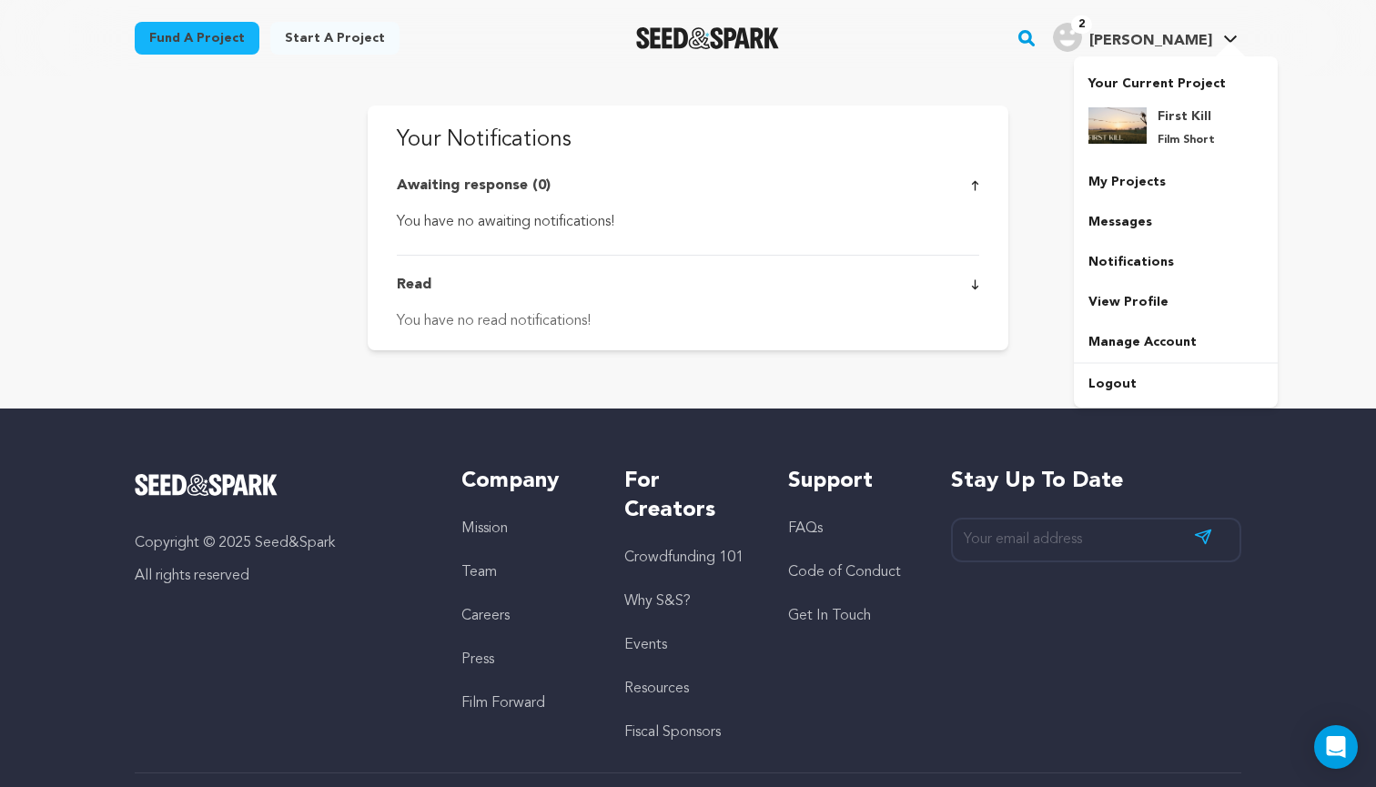
click at [1092, 31] on span "2" at bounding box center [1081, 24] width 21 height 18
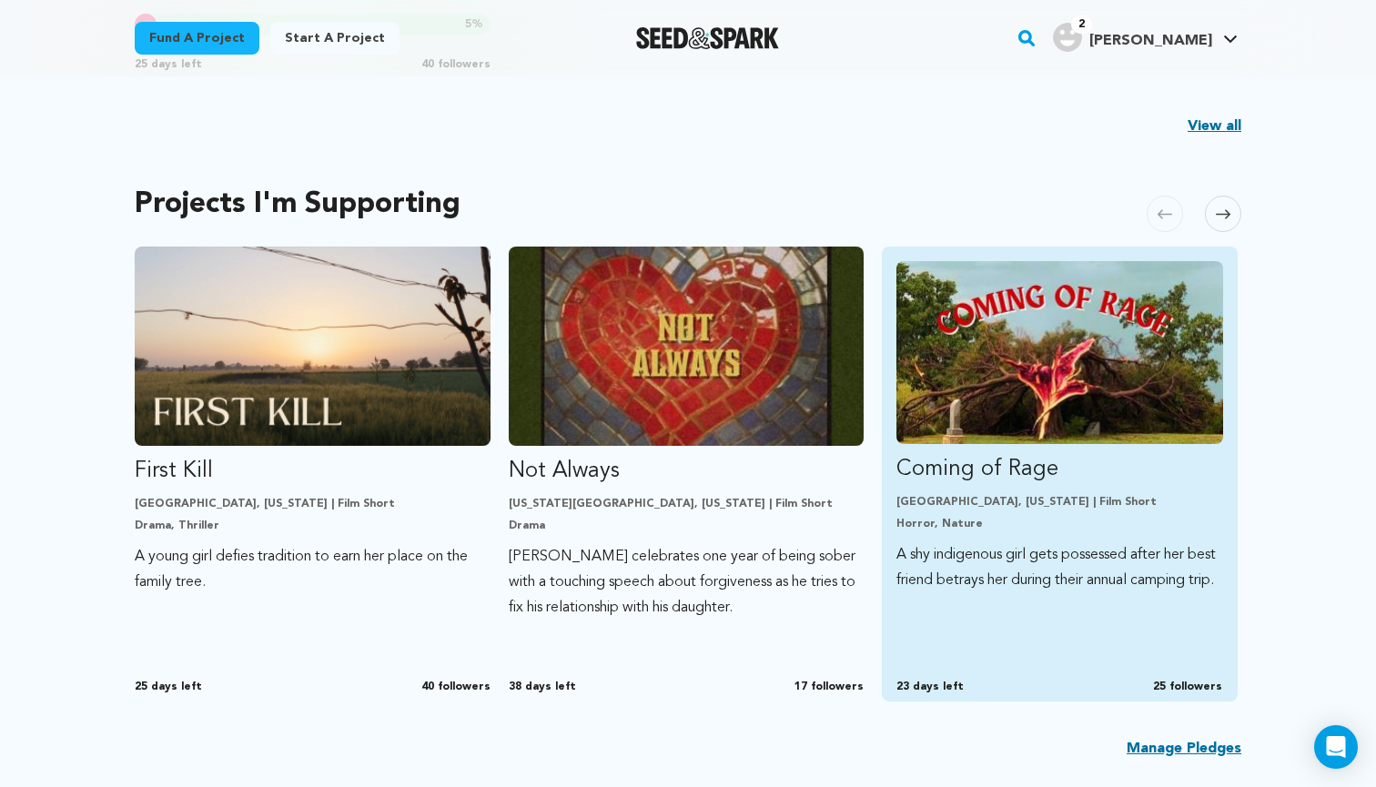
scroll to position [919, 0]
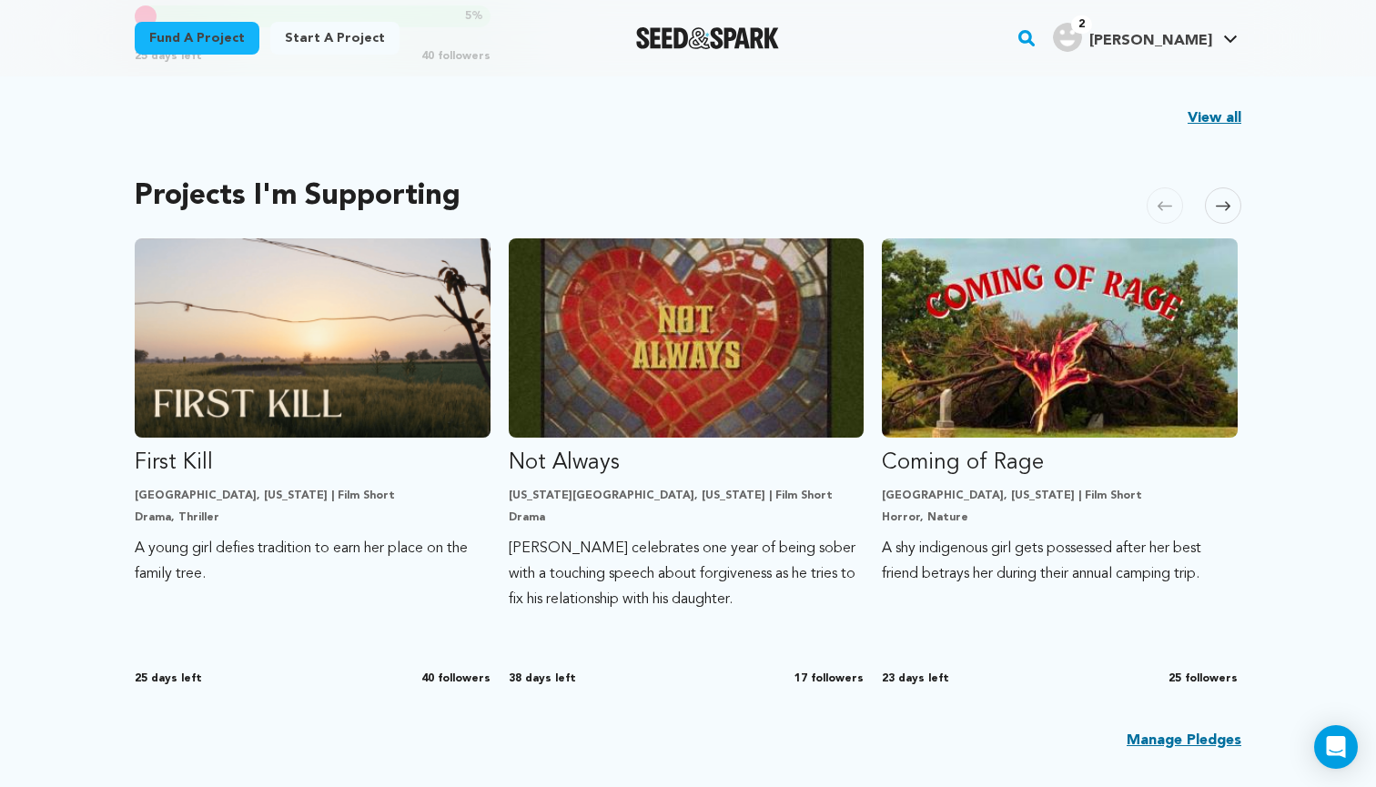
click at [1229, 199] on icon at bounding box center [1223, 206] width 15 height 14
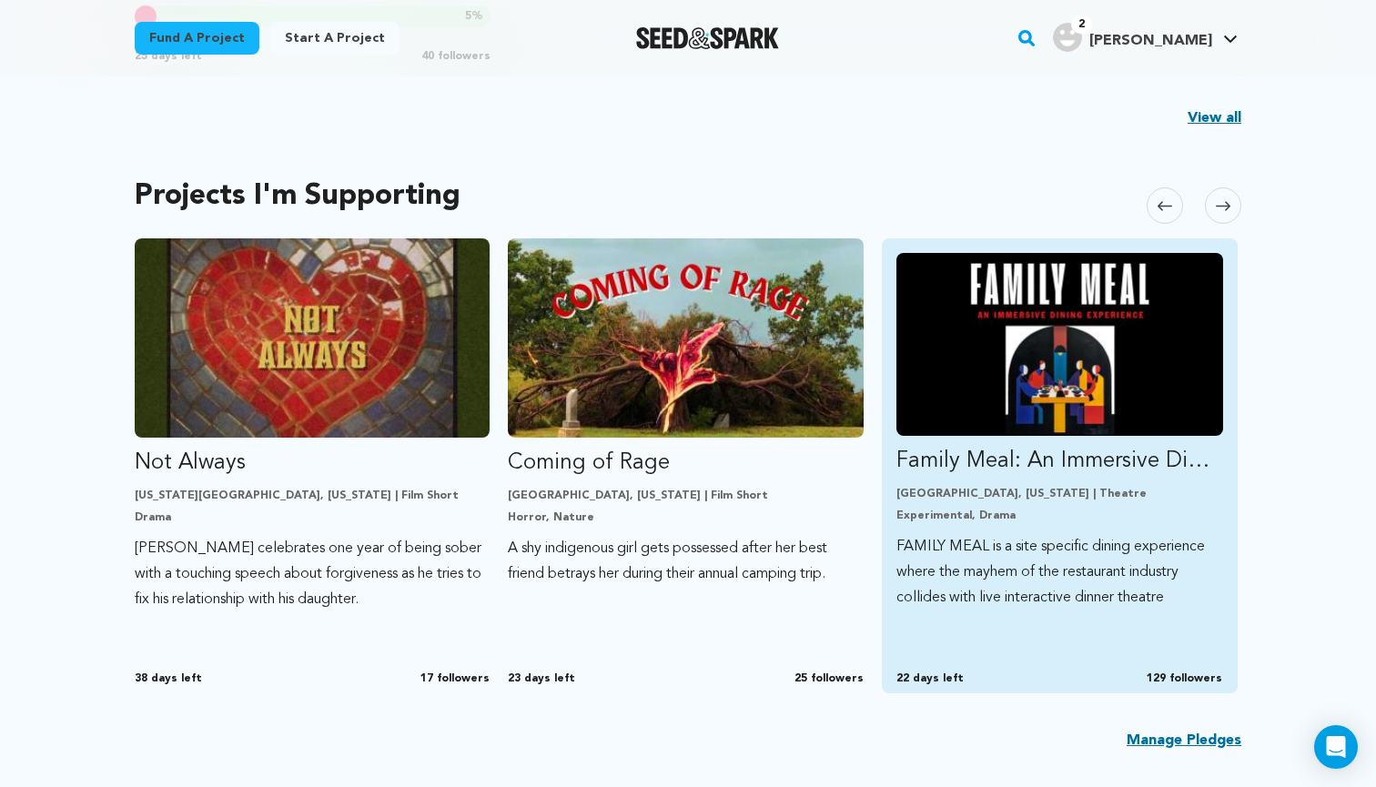
click at [1142, 319] on img "Fund Family Meal: An Immersive Dining Experience" at bounding box center [1059, 344] width 327 height 183
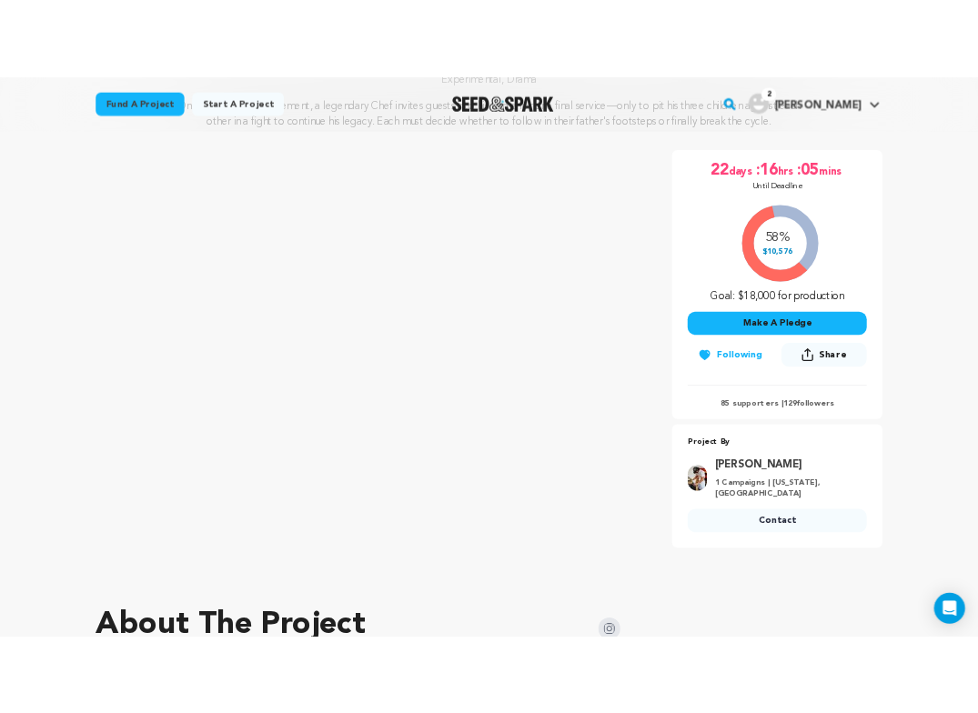
scroll to position [247, 0]
